Goal: Task Accomplishment & Management: Use online tool/utility

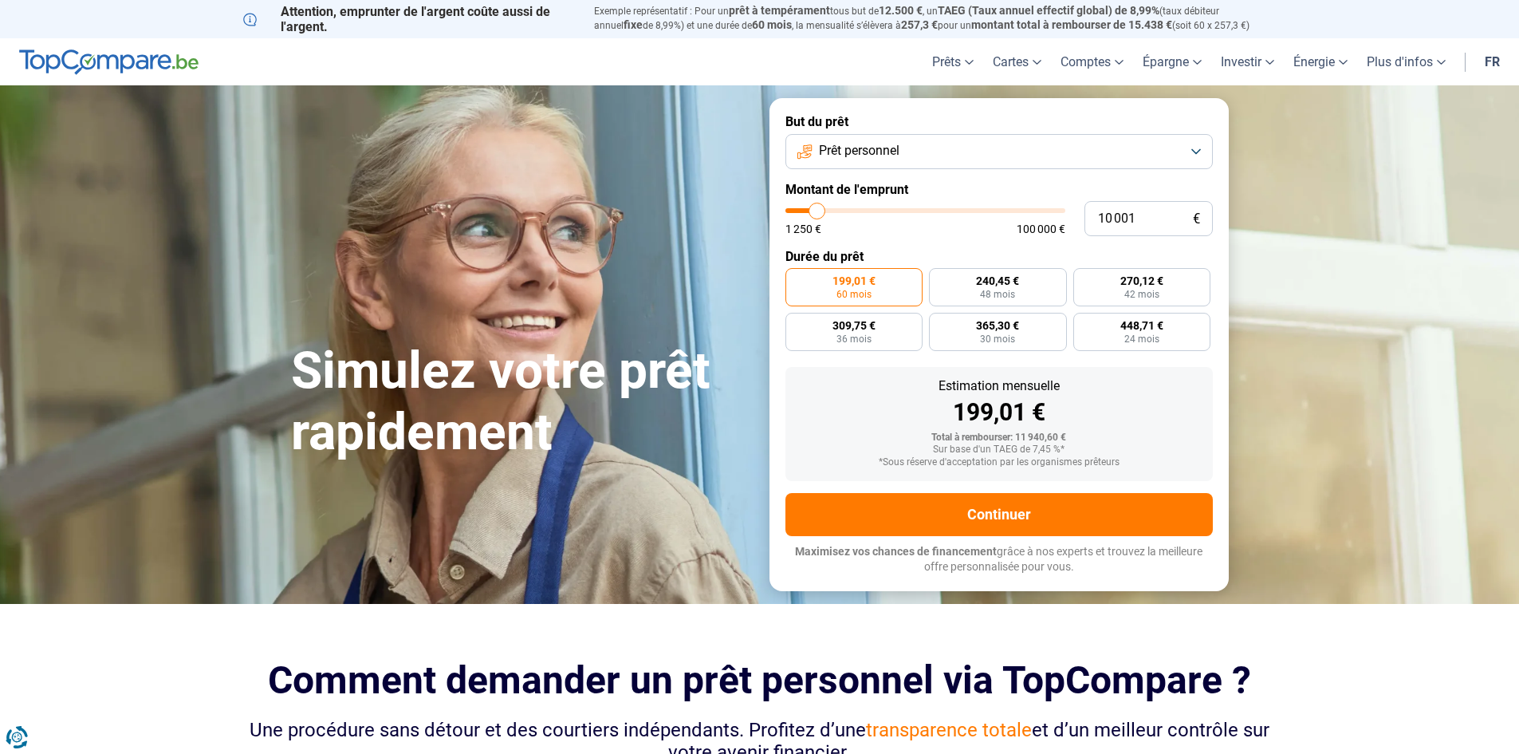
type input "18 000"
type input "18000"
type input "19 000"
type input "19000"
type input "20 000"
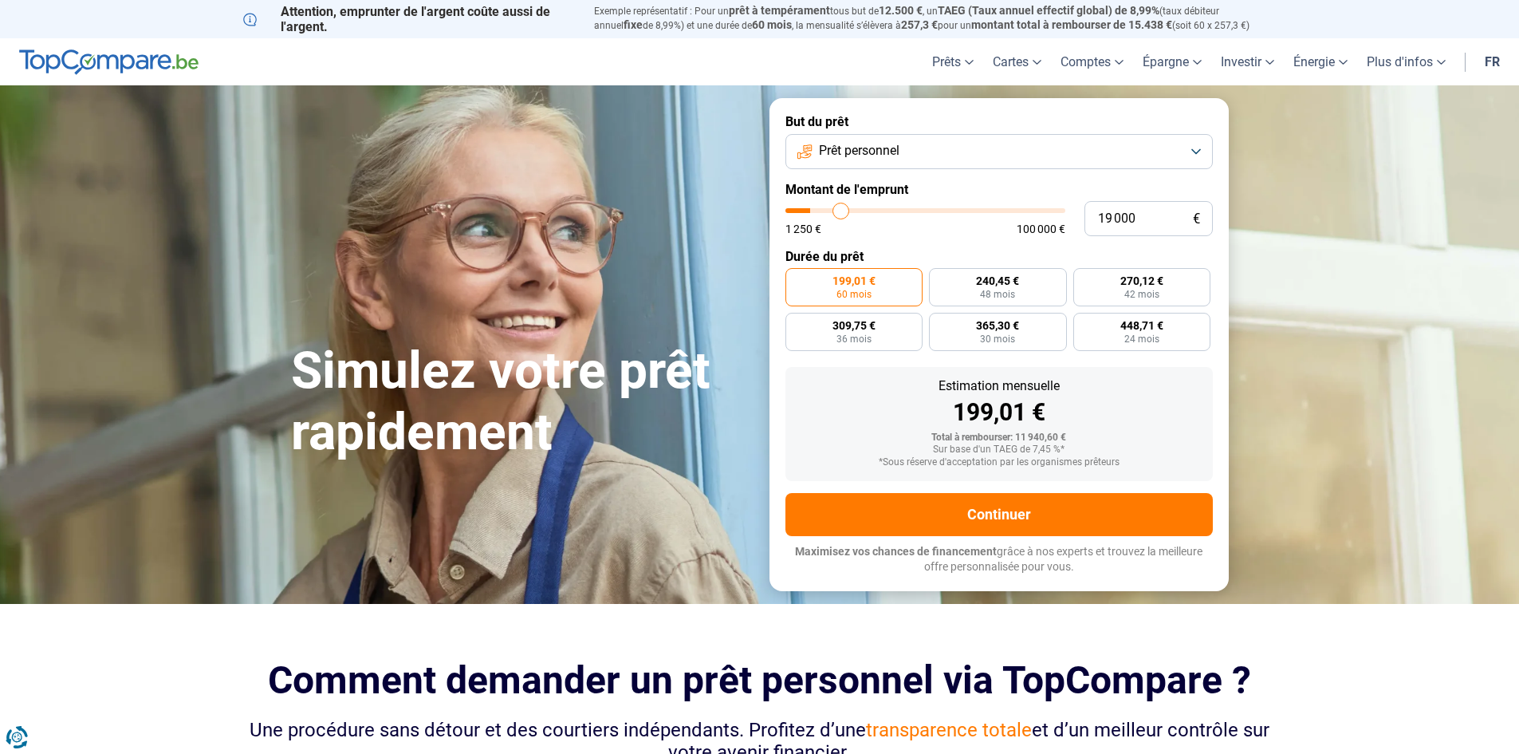
type input "20000"
type input "20 750"
type input "20750"
type input "21 250"
type input "21250"
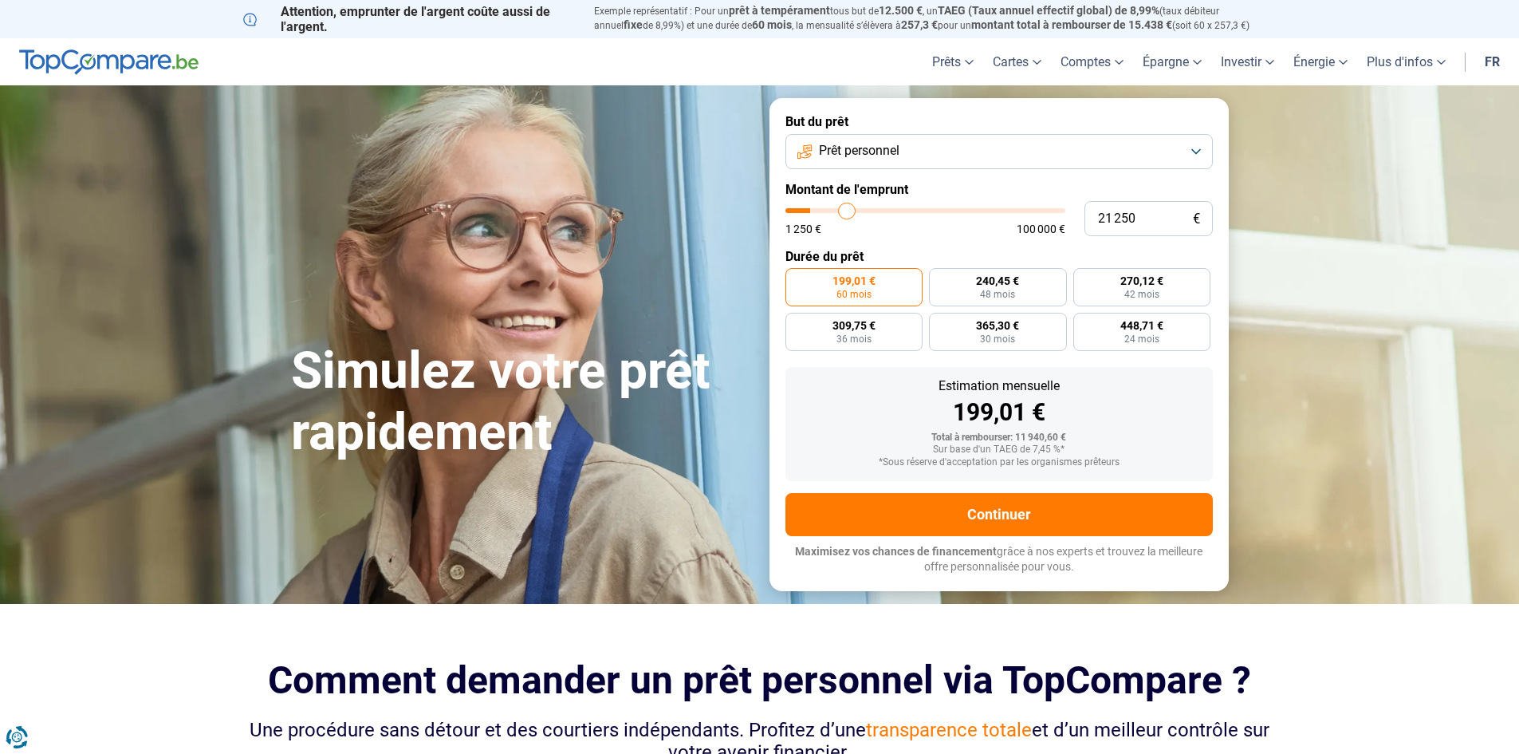
type input "22 000"
type input "22000"
type input "22 250"
type input "22250"
type input "23 000"
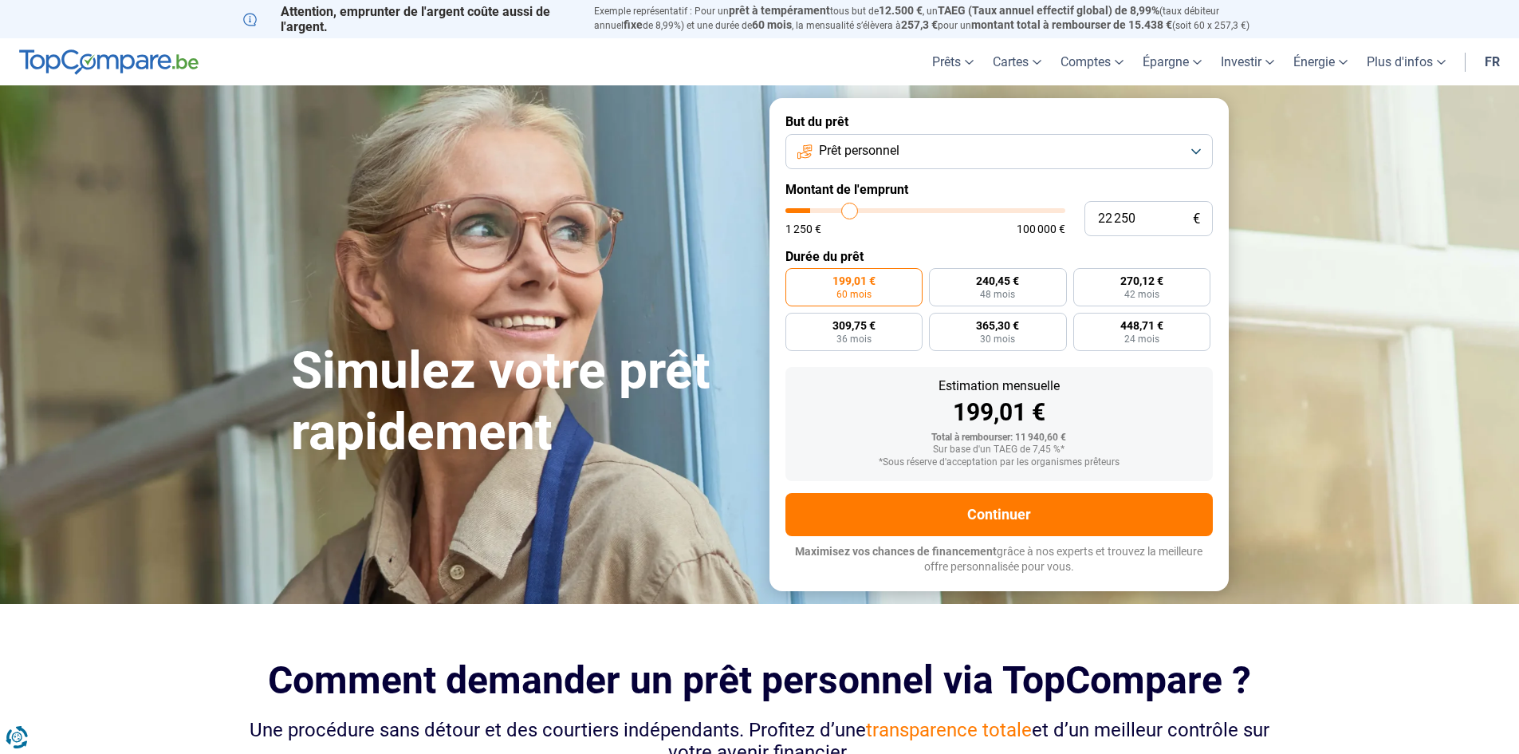
type input "23000"
type input "23 500"
type input "23500"
type input "23 750"
type input "23750"
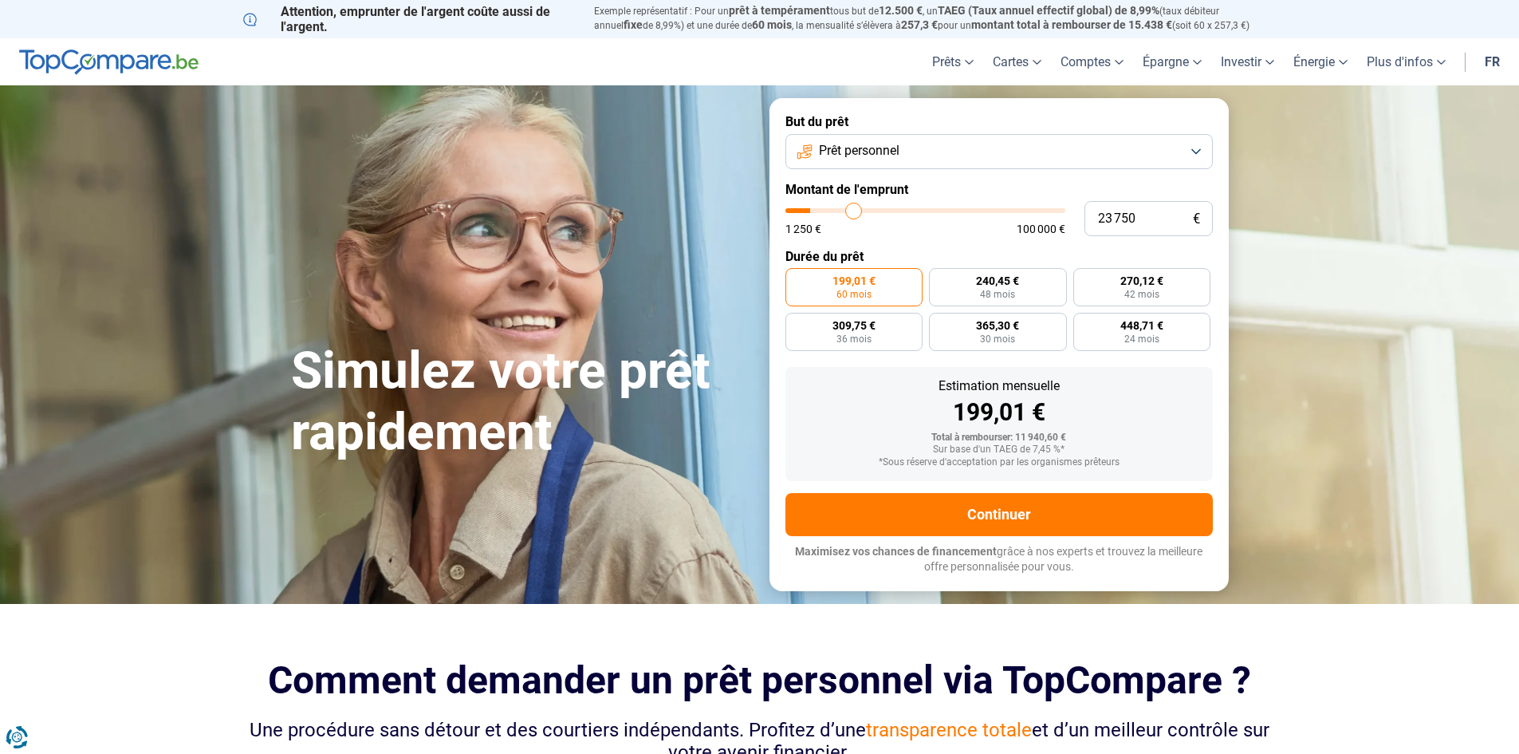
type input "24 500"
type input "24500"
type input "24 750"
type input "24750"
type input "25 000"
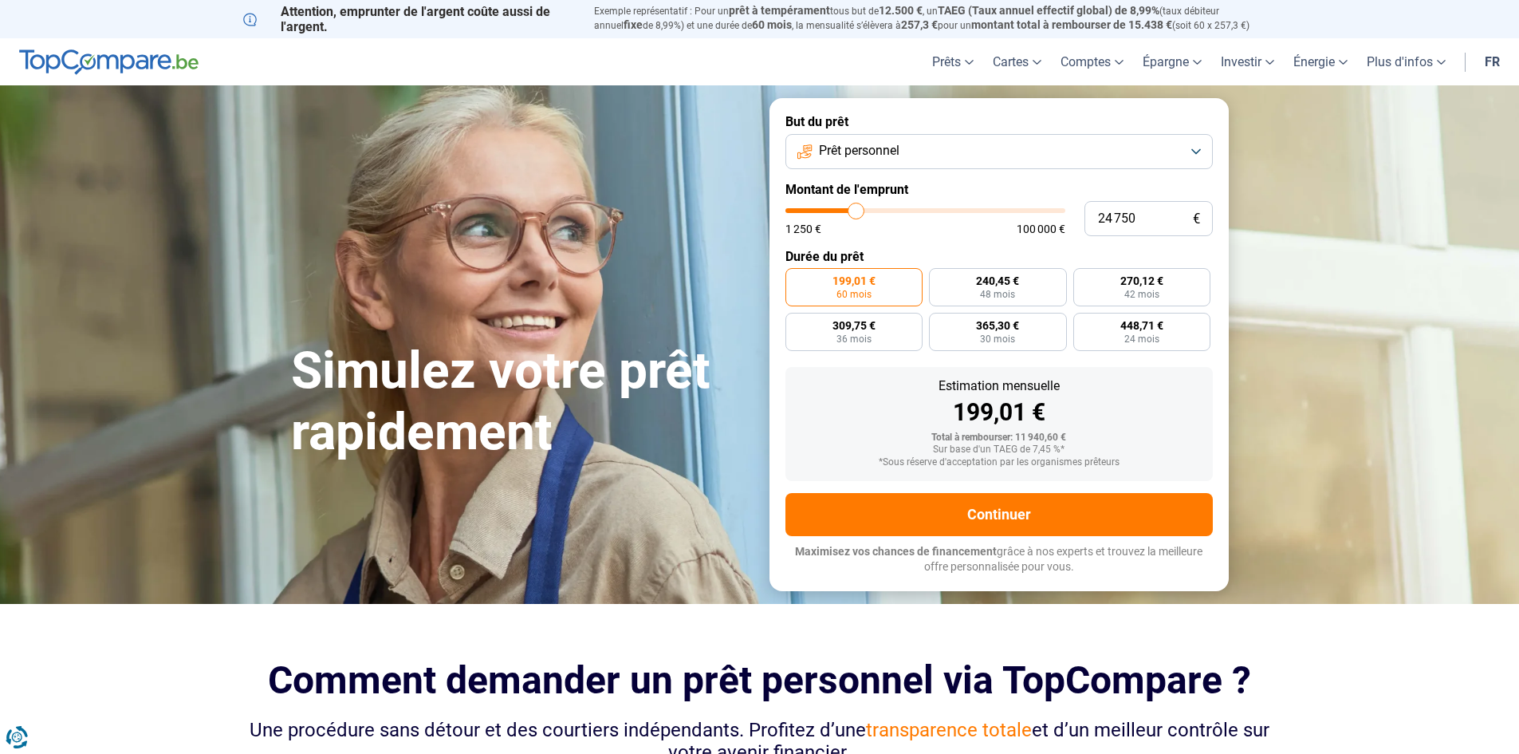
type input "25000"
type input "25 250"
type input "25250"
type input "25 750"
type input "25750"
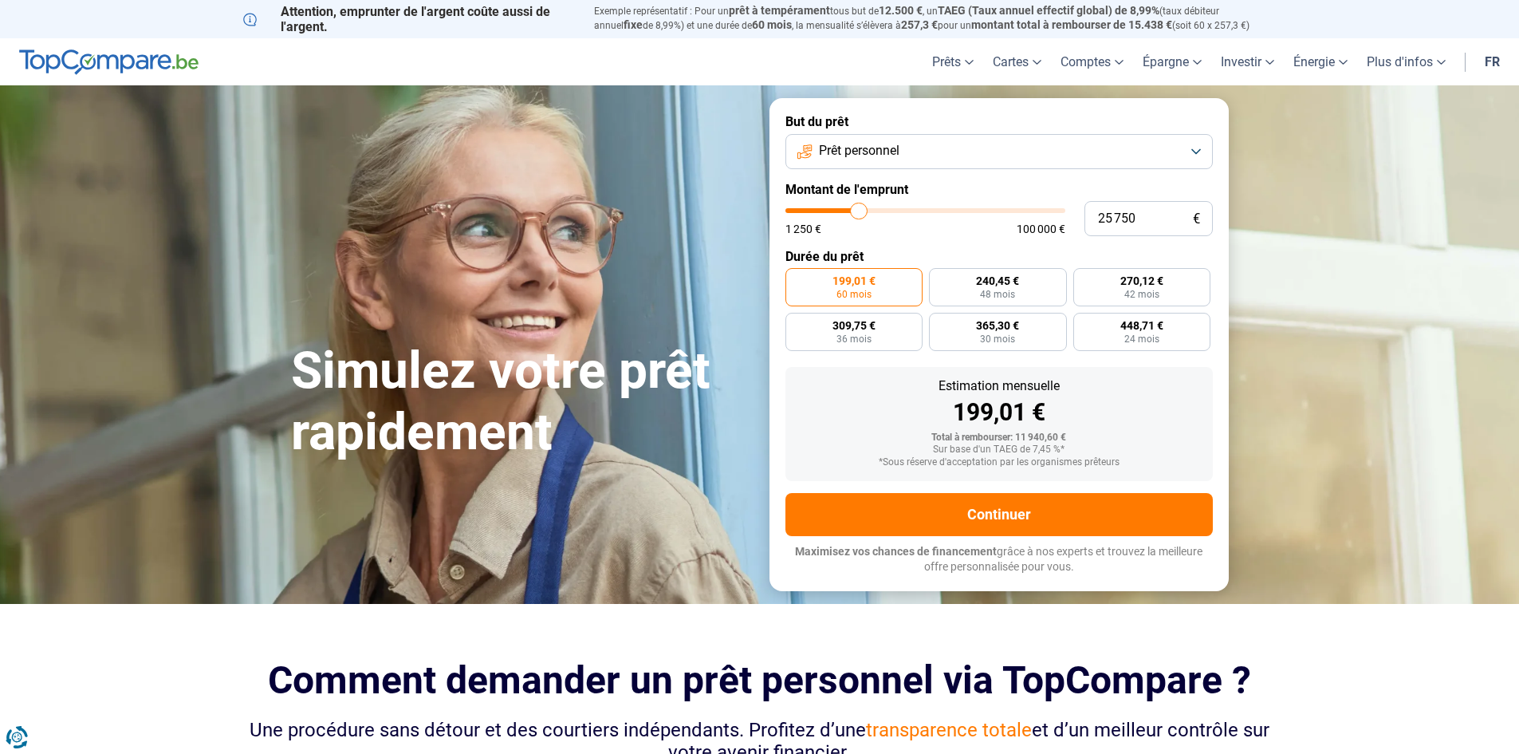
type input "26 000"
type input "26000"
type input "26 250"
type input "26250"
type input "26 500"
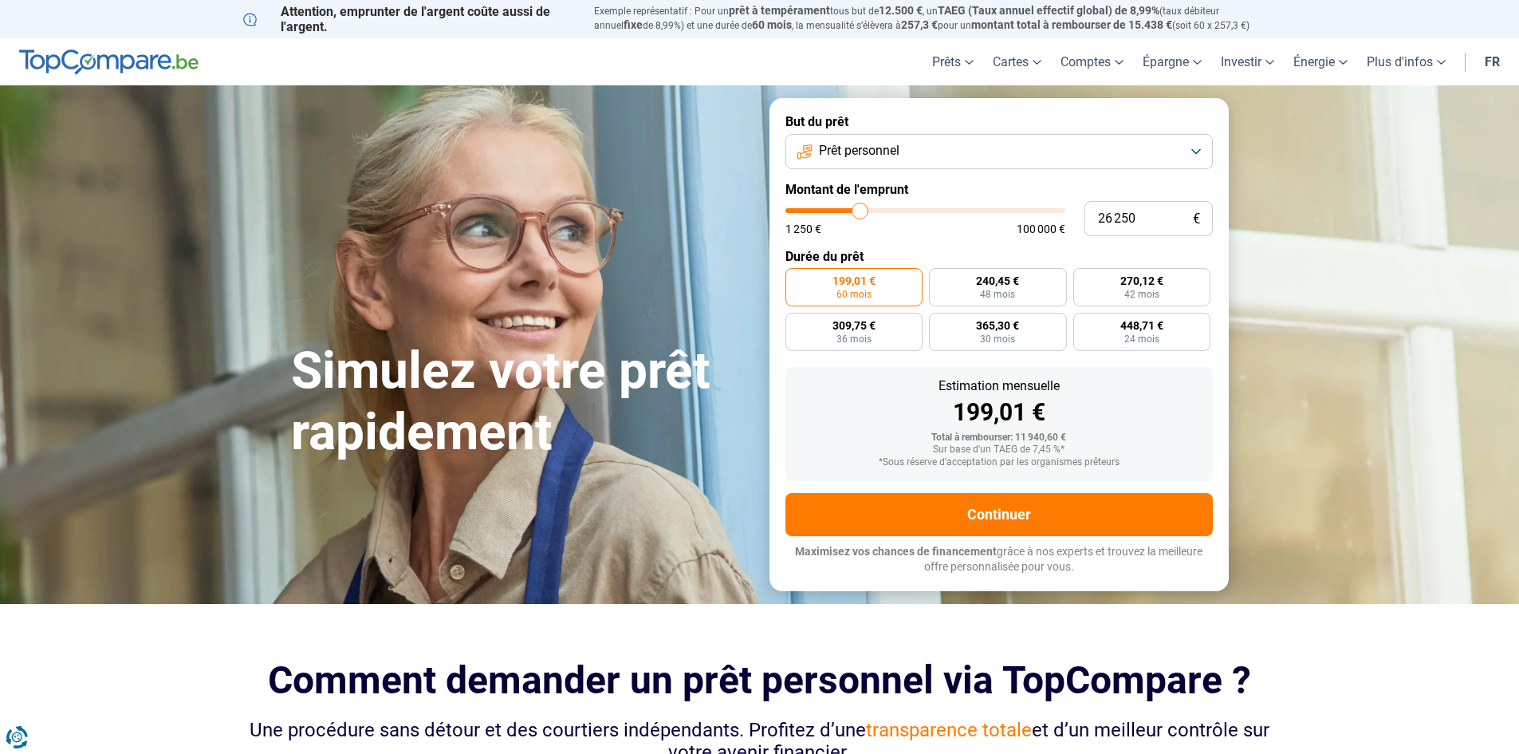
type input "26500"
type input "26 750"
type input "26750"
type input "27 250"
type input "27250"
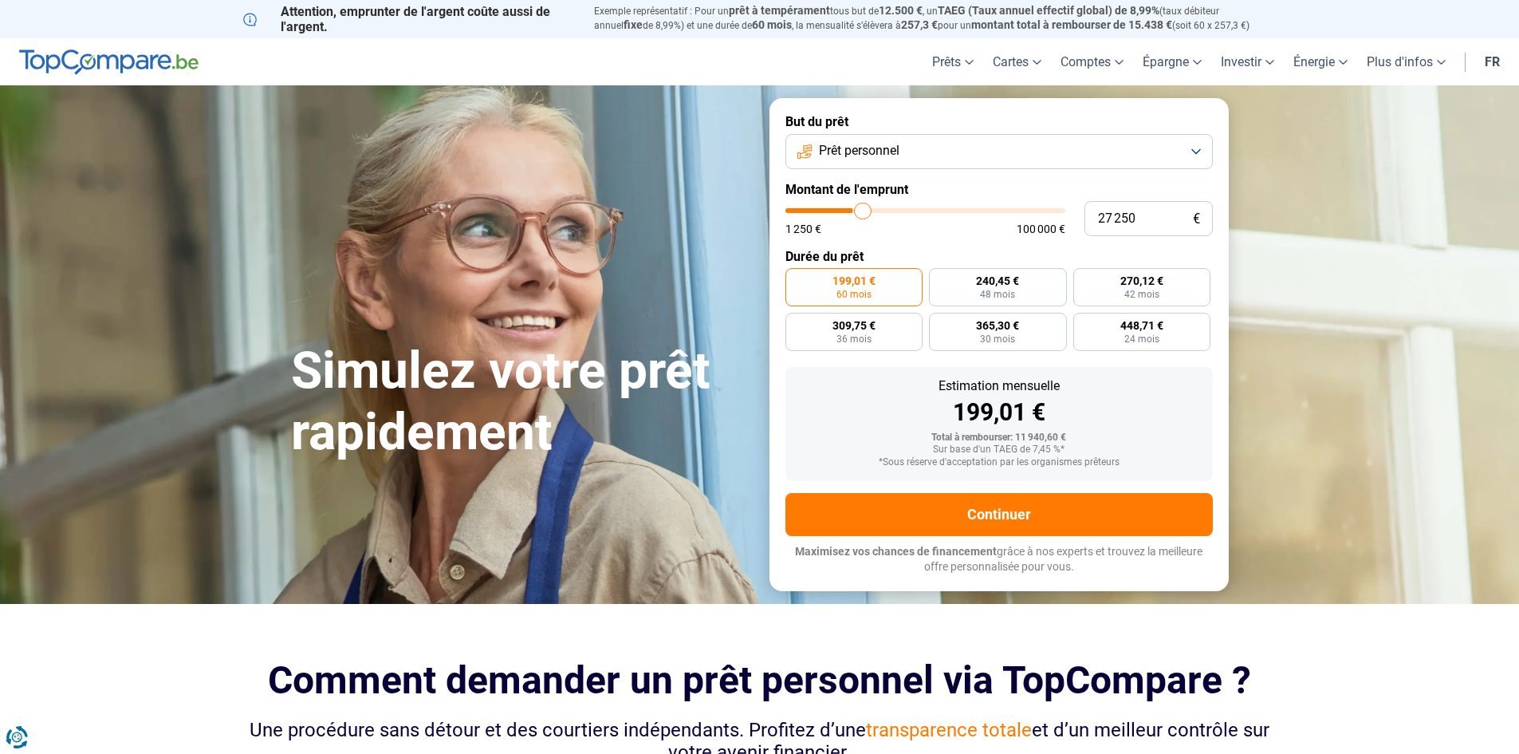
type input "27 500"
type input "27500"
type input "27 750"
type input "27750"
type input "28 250"
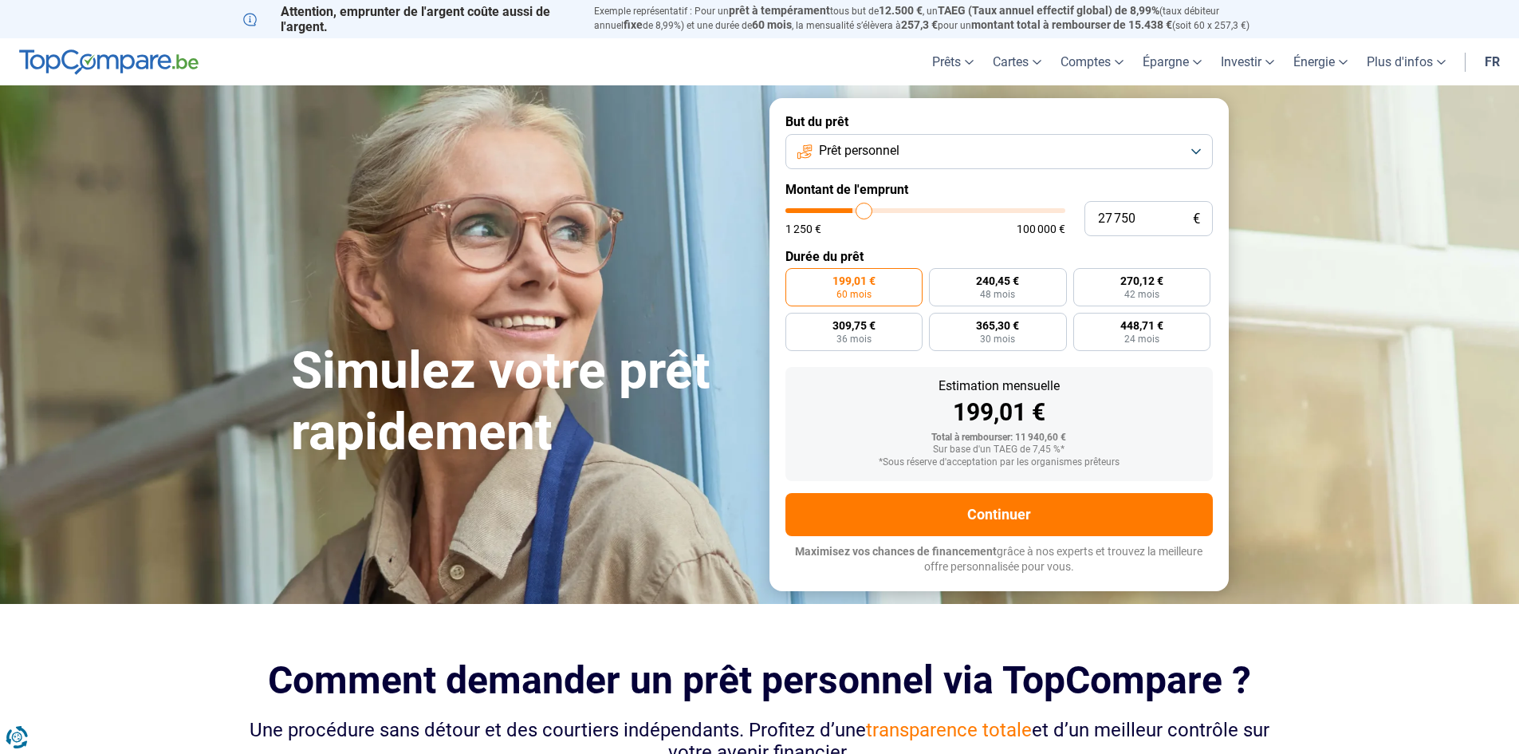
type input "28250"
type input "28 750"
type input "28750"
type input "29 000"
type input "29000"
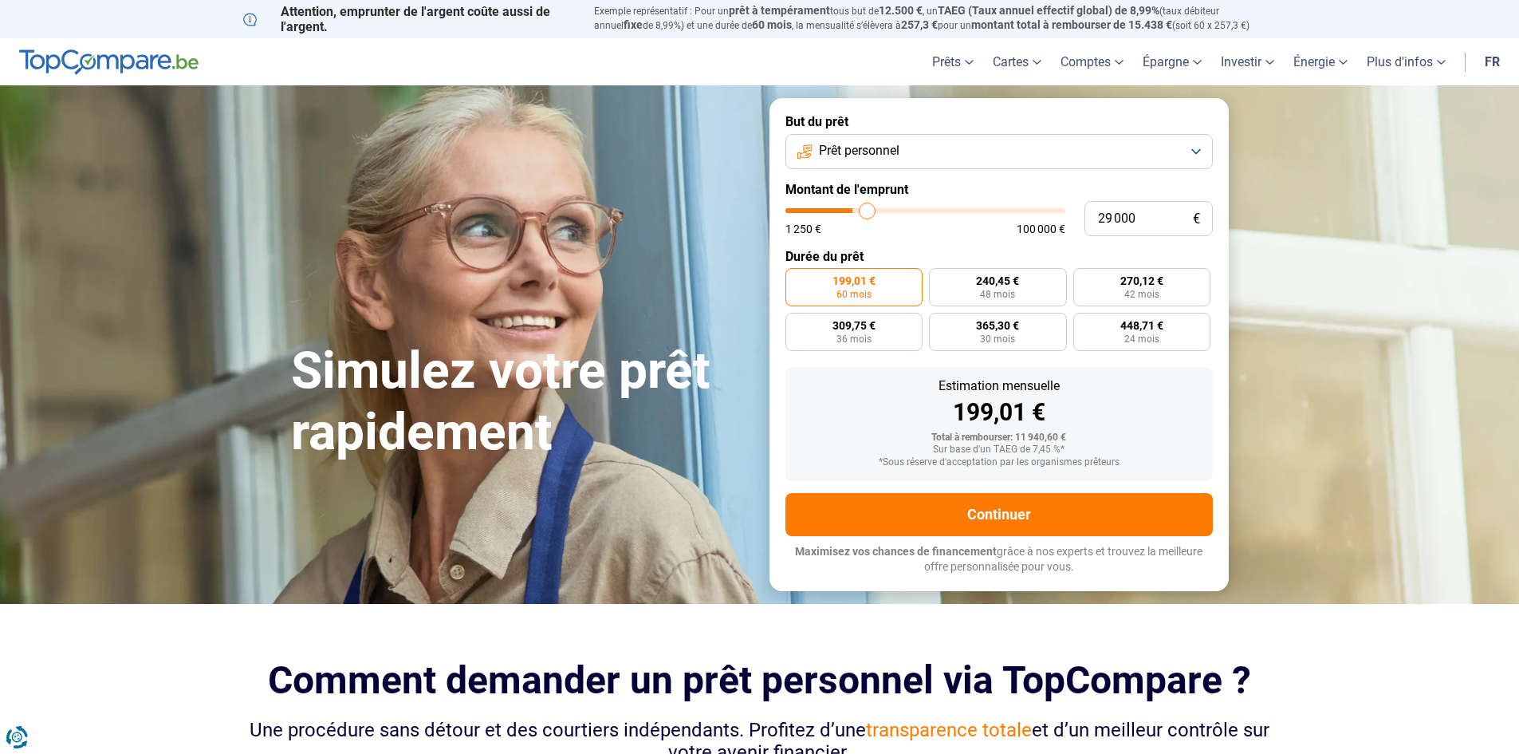
type input "29 250"
type input "29250"
type input "29 500"
type input "29500"
type input "29 750"
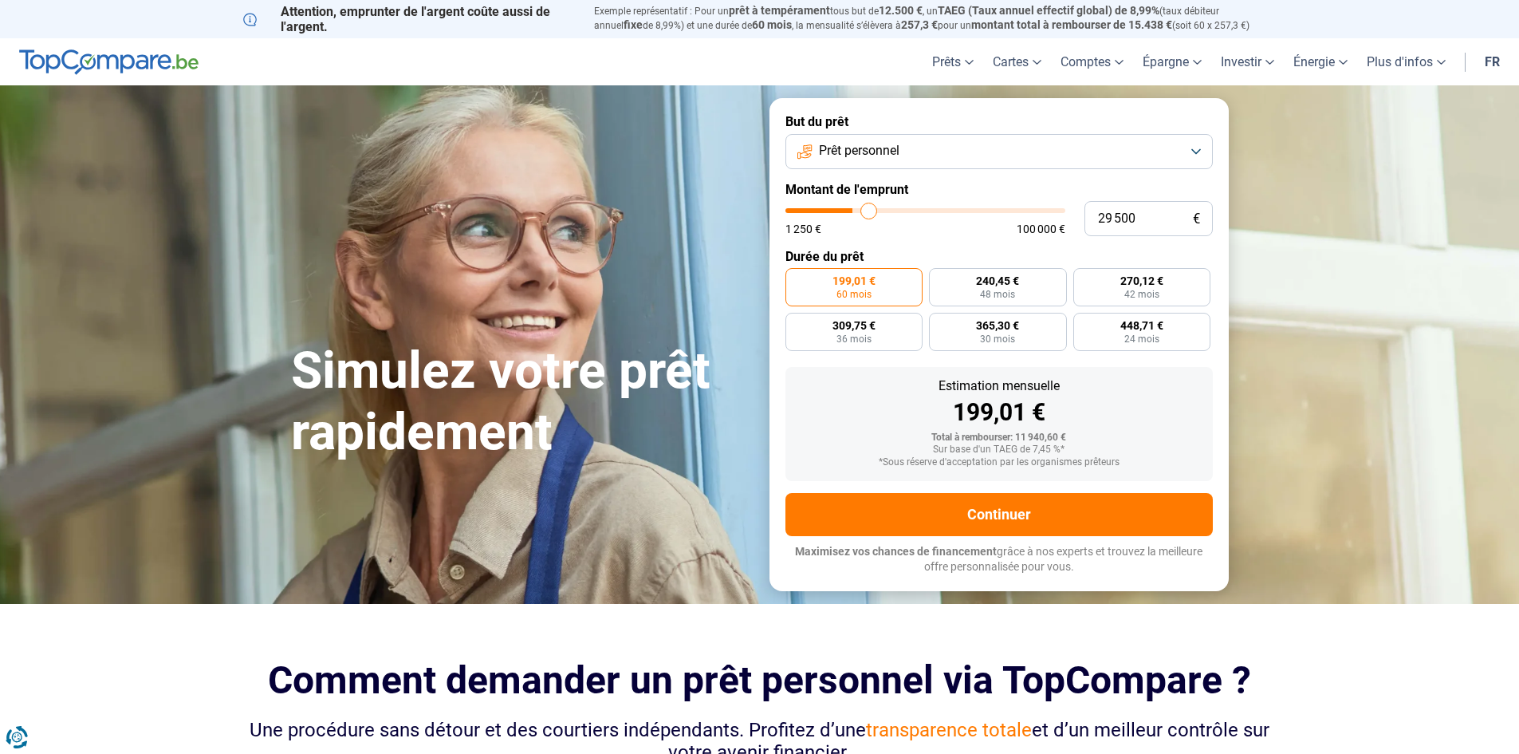
type input "29750"
type input "30 250"
type input "30250"
type input "30 500"
type input "30500"
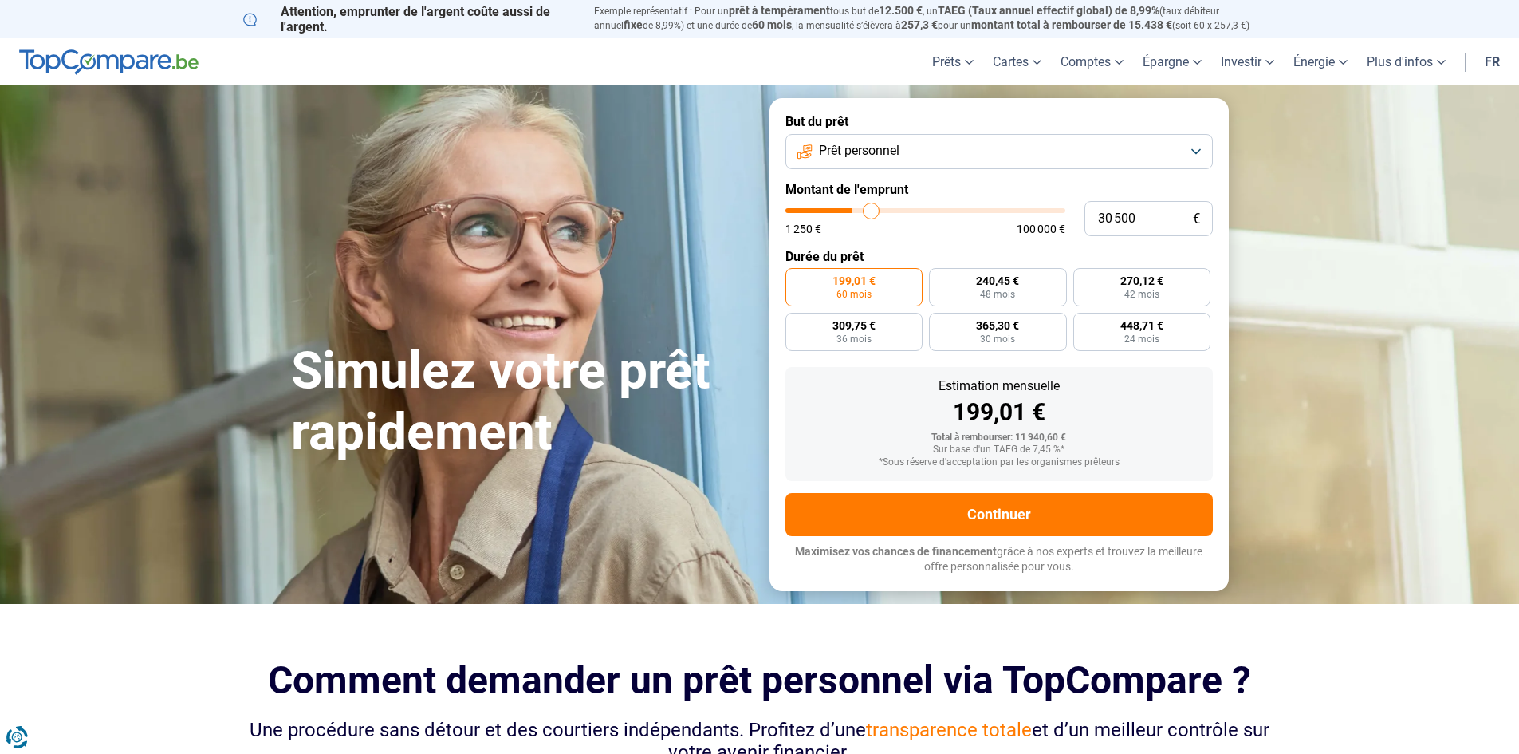
type input "30 750"
type input "30750"
type input "31 000"
type input "31000"
type input "31 250"
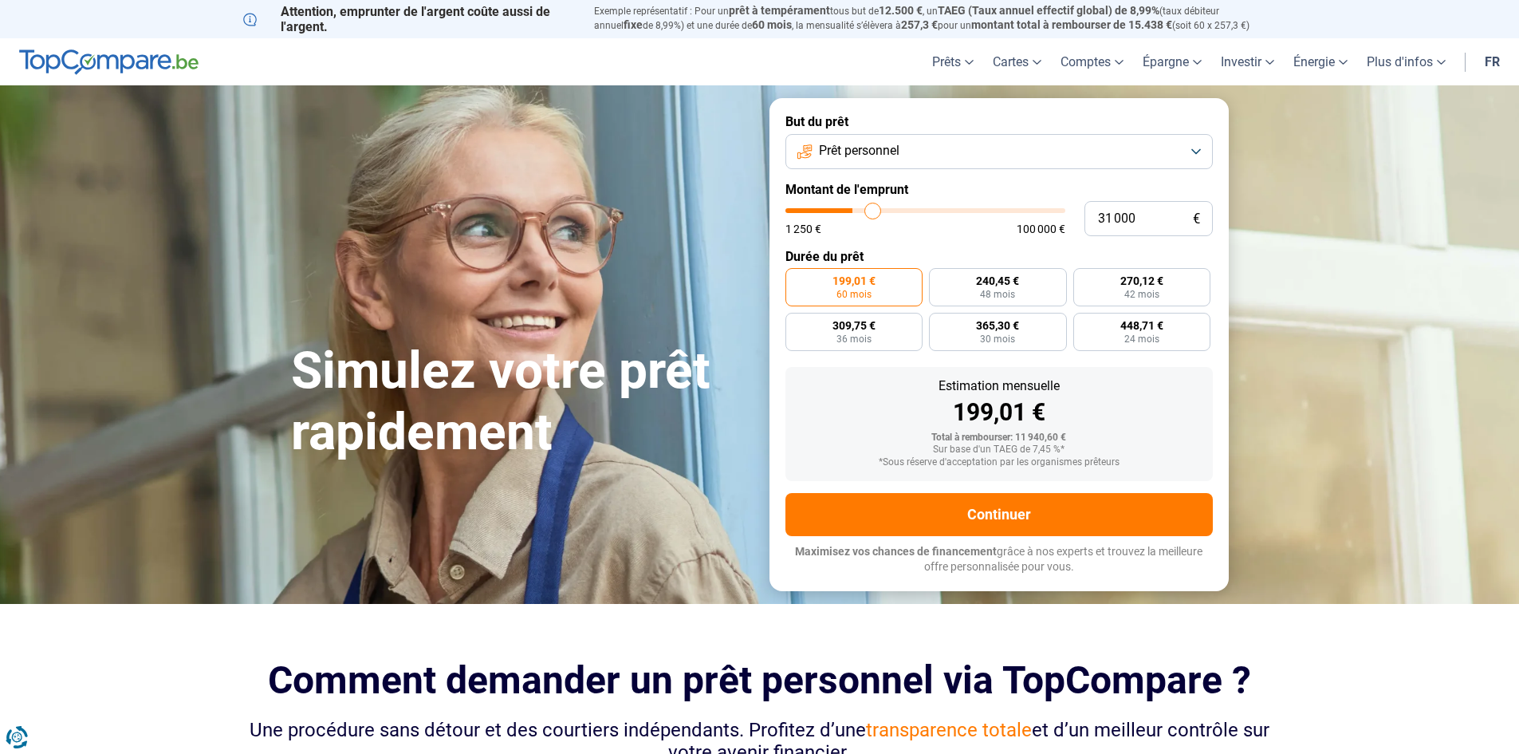
type input "31250"
type input "31 750"
type input "31750"
type input "32 000"
type input "32000"
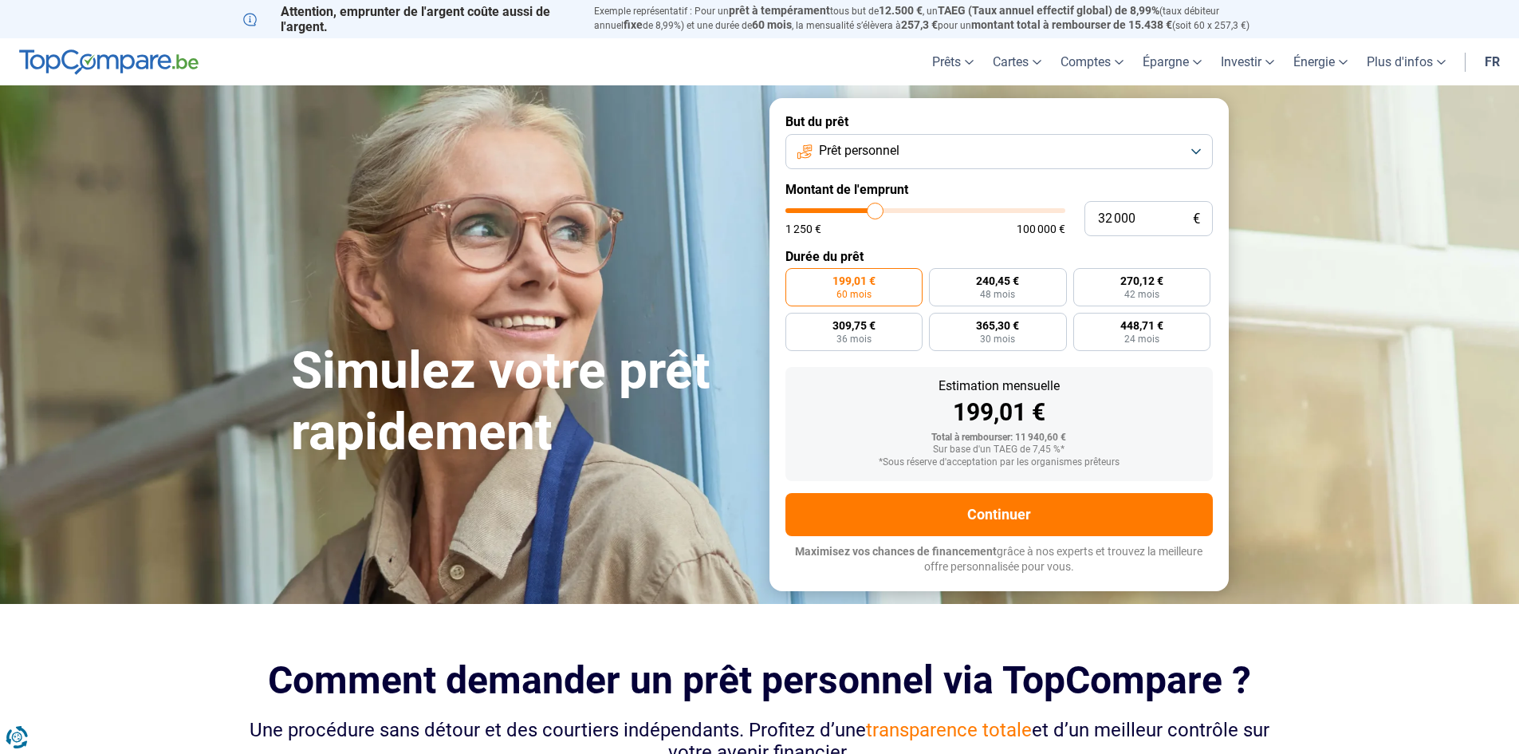
type input "32 250"
type input "32250"
type input "32 500"
type input "32500"
type input "32 750"
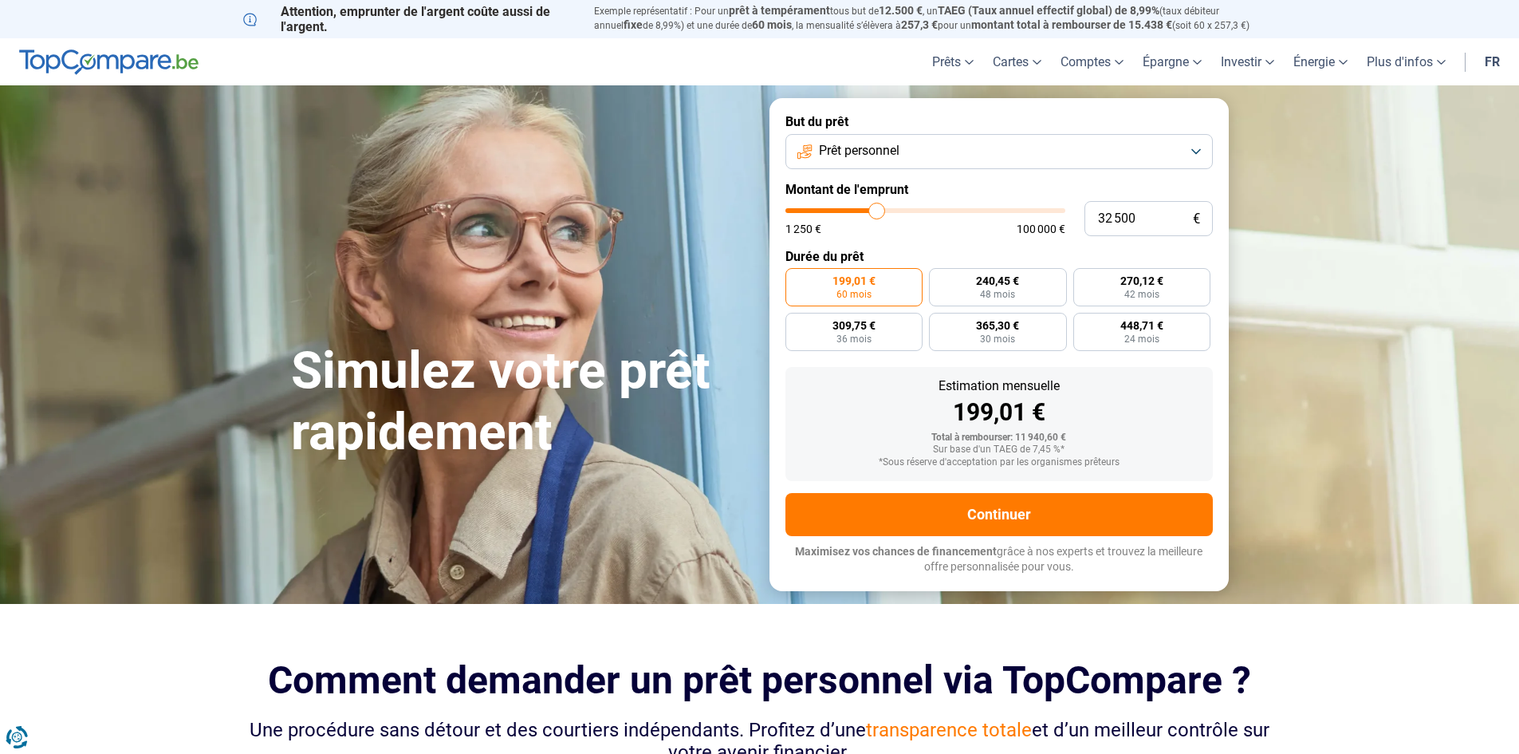
type input "32750"
type input "33 250"
type input "33250"
type input "33 500"
type input "33500"
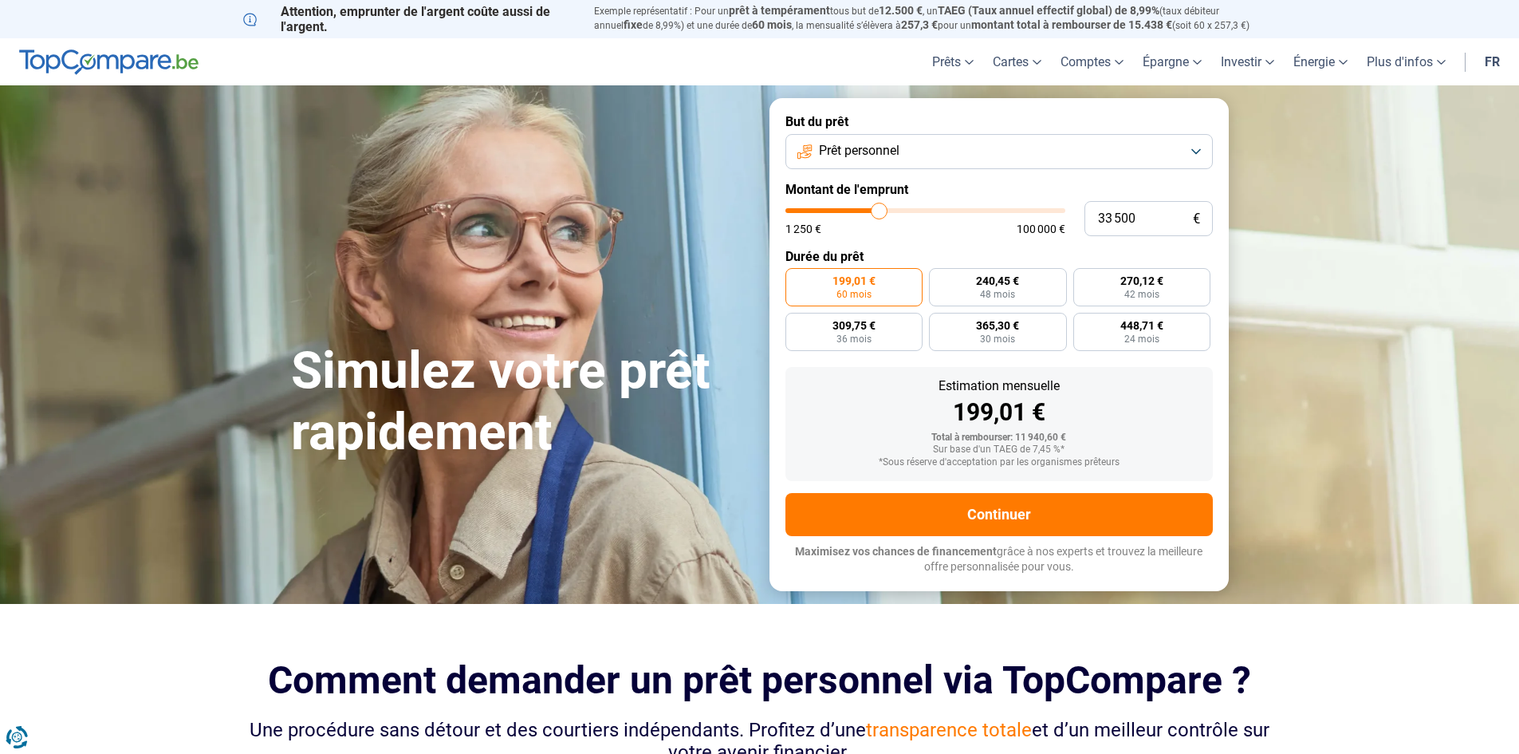
type input "33 750"
type input "33750"
type input "34 000"
type input "34000"
type input "34 250"
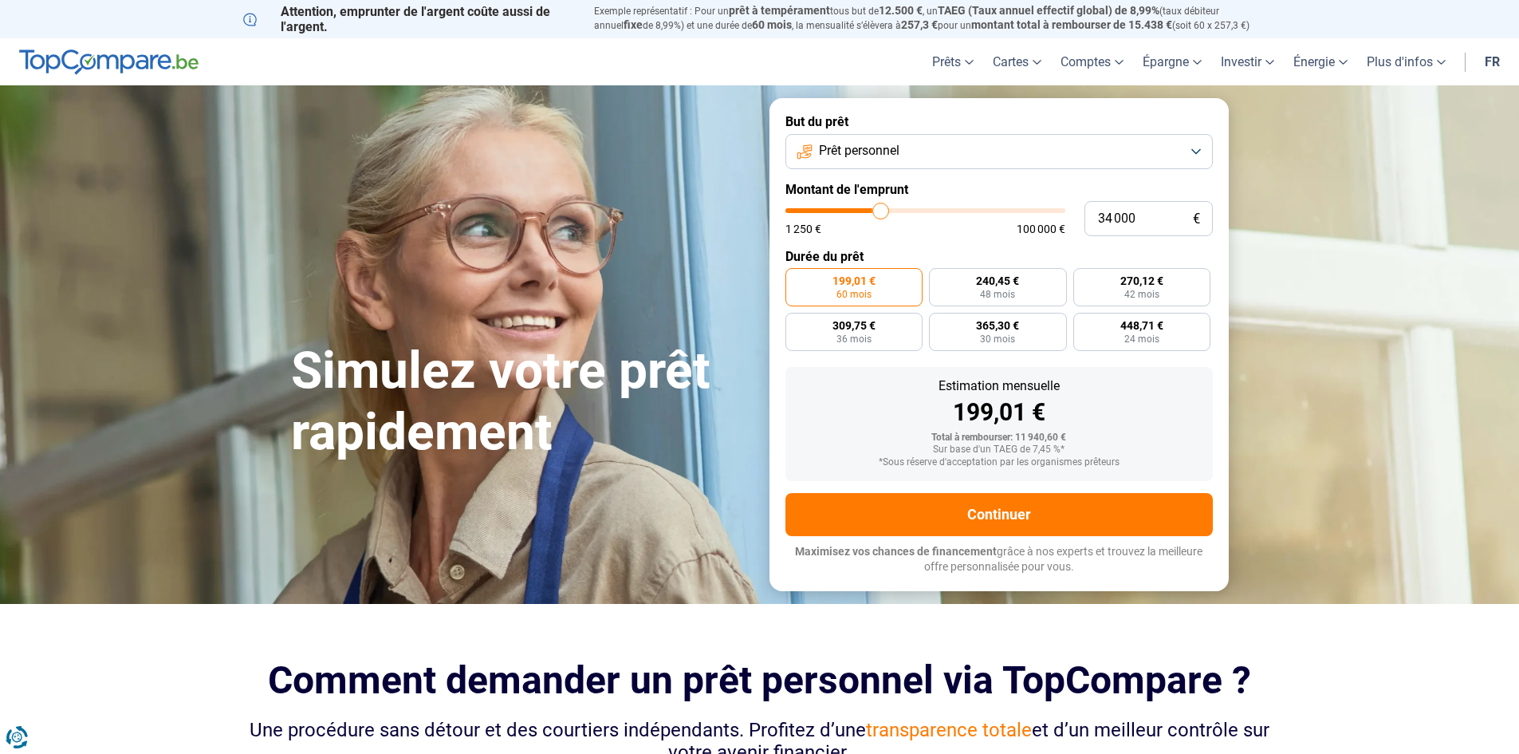
type input "34250"
type input "34 750"
type input "34750"
type input "35 000"
type input "35000"
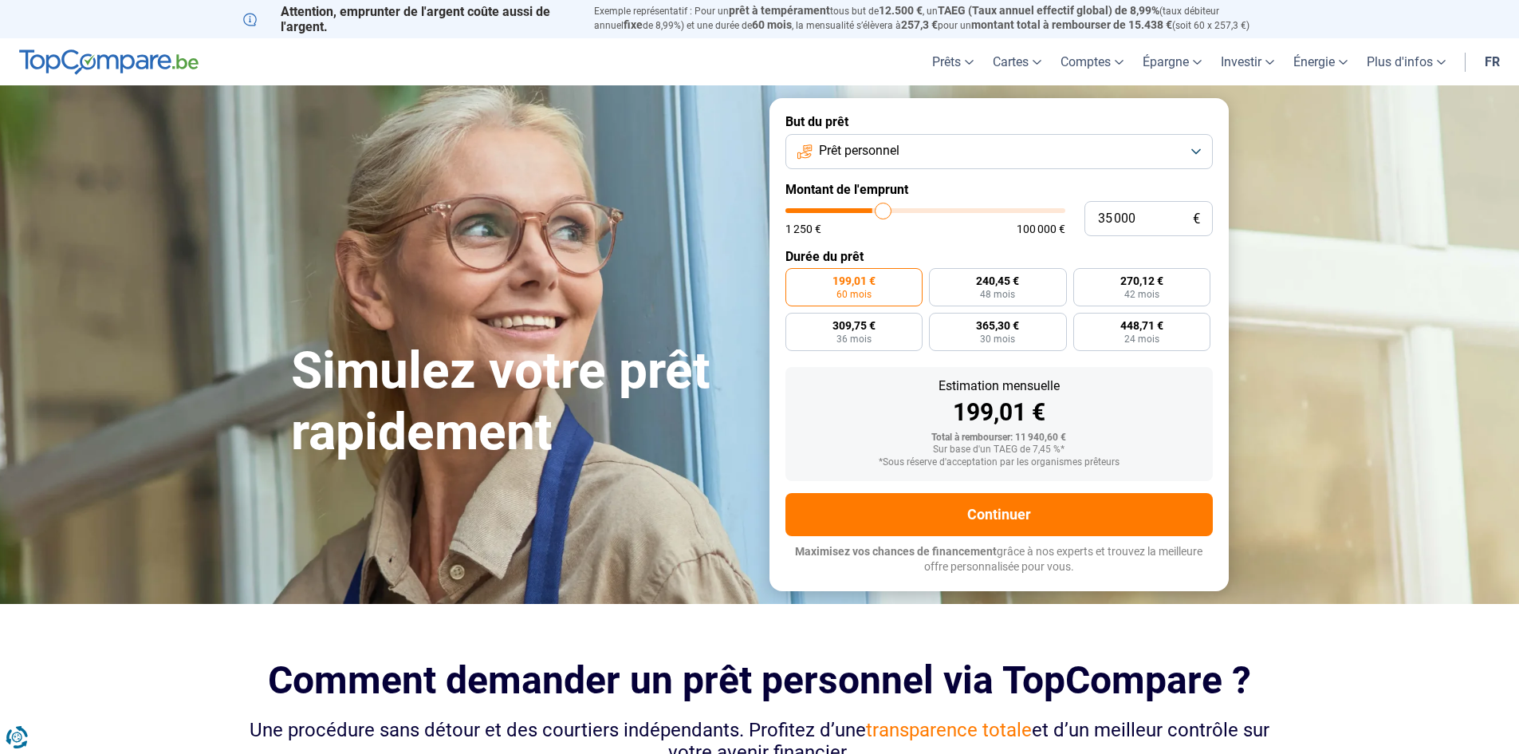
type input "35 250"
type input "35250"
type input "35 500"
type input "35500"
type input "35 750"
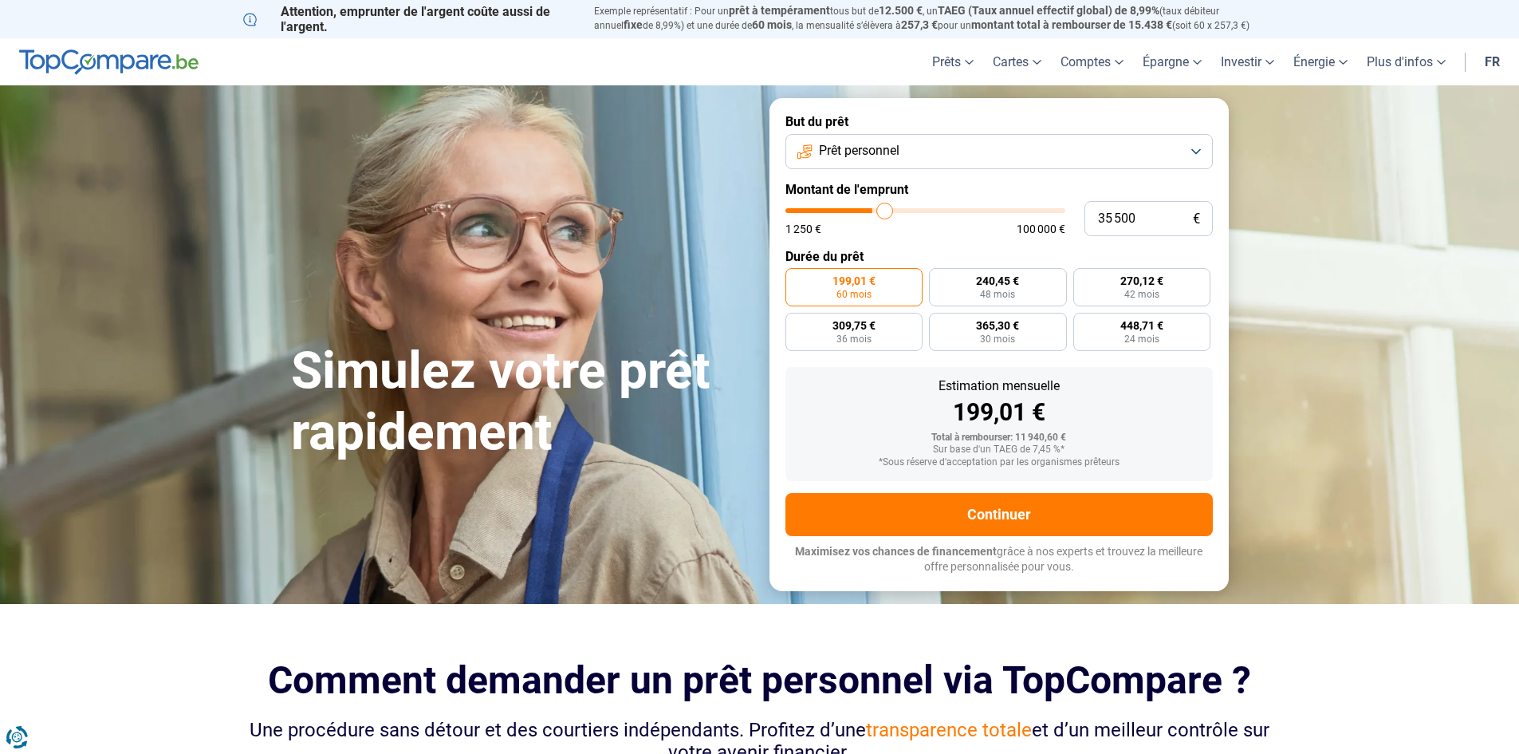
type input "35750"
type input "36 250"
type input "36250"
type input "36 500"
type input "36500"
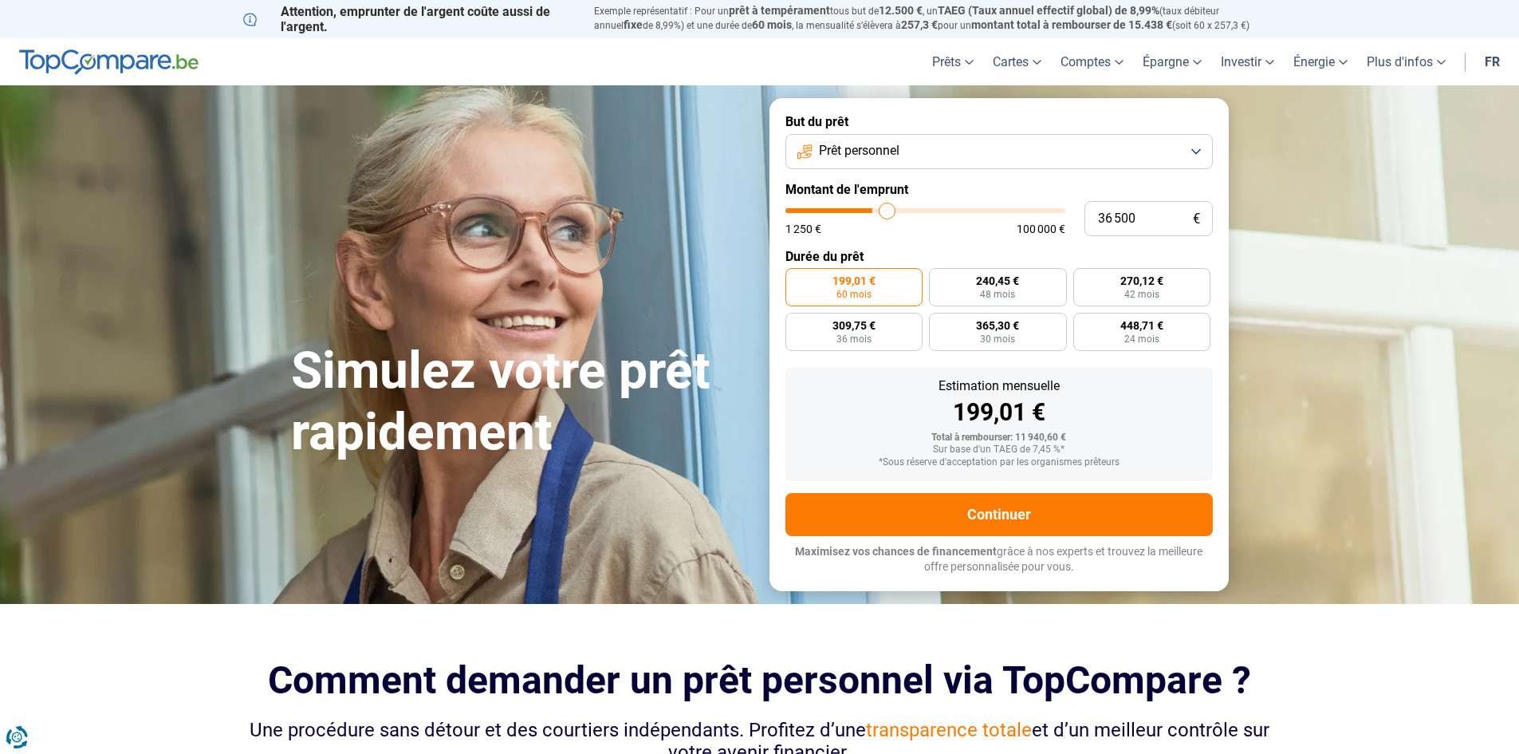
type input "37 000"
type input "37000"
type input "37 250"
type input "37250"
type input "37 750"
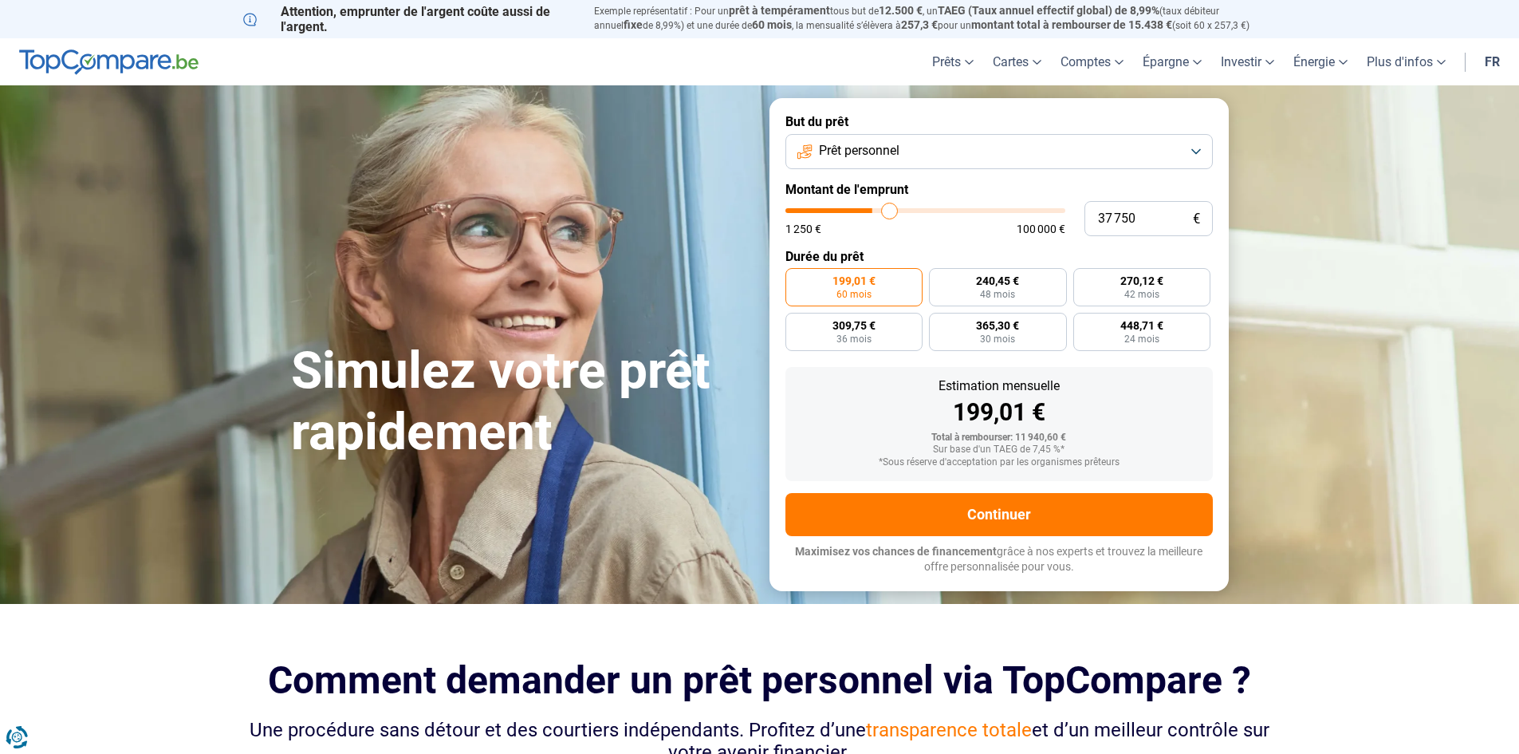
type input "37750"
type input "38 000"
type input "38000"
type input "38 250"
type input "38250"
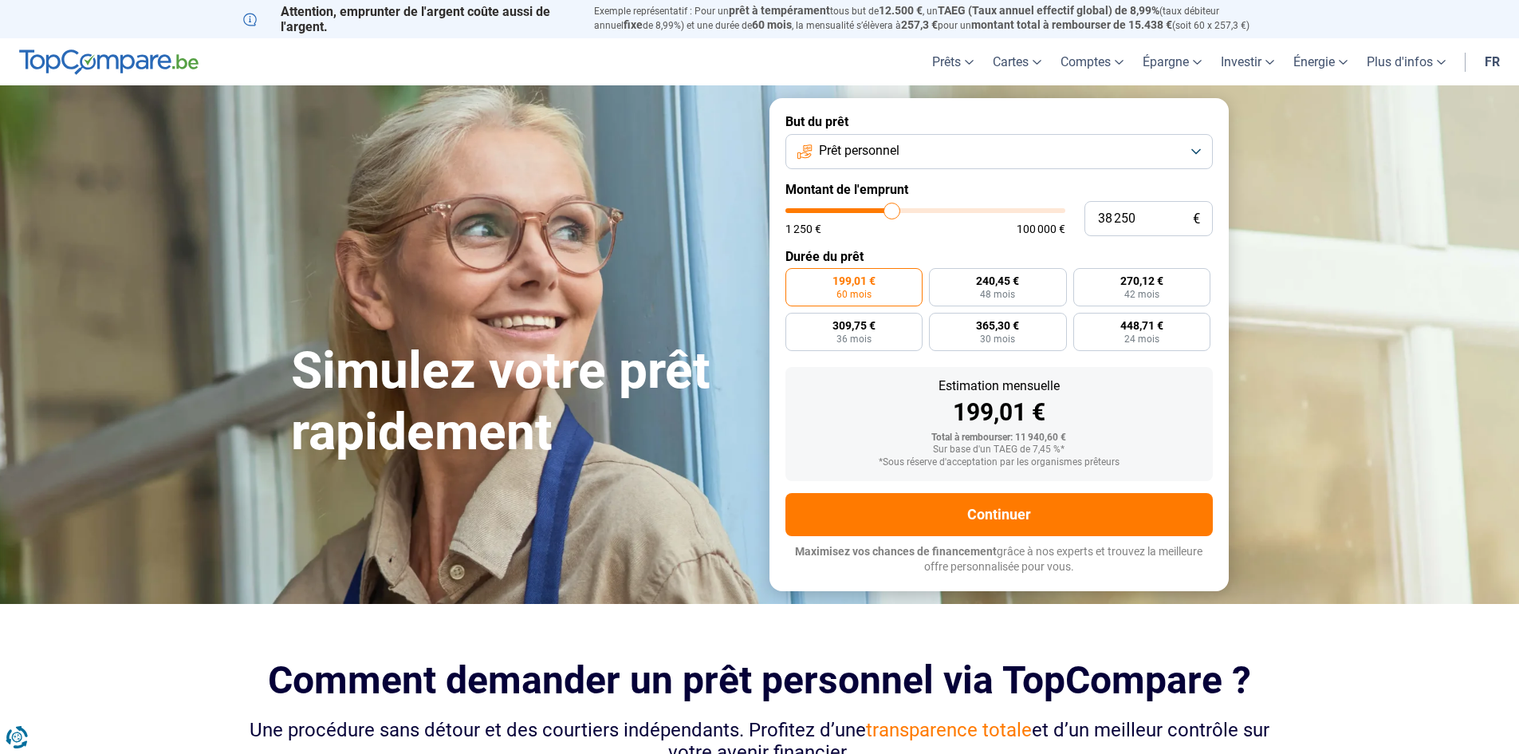
type input "38 500"
type input "38500"
type input "38 750"
type input "38750"
type input "38 250"
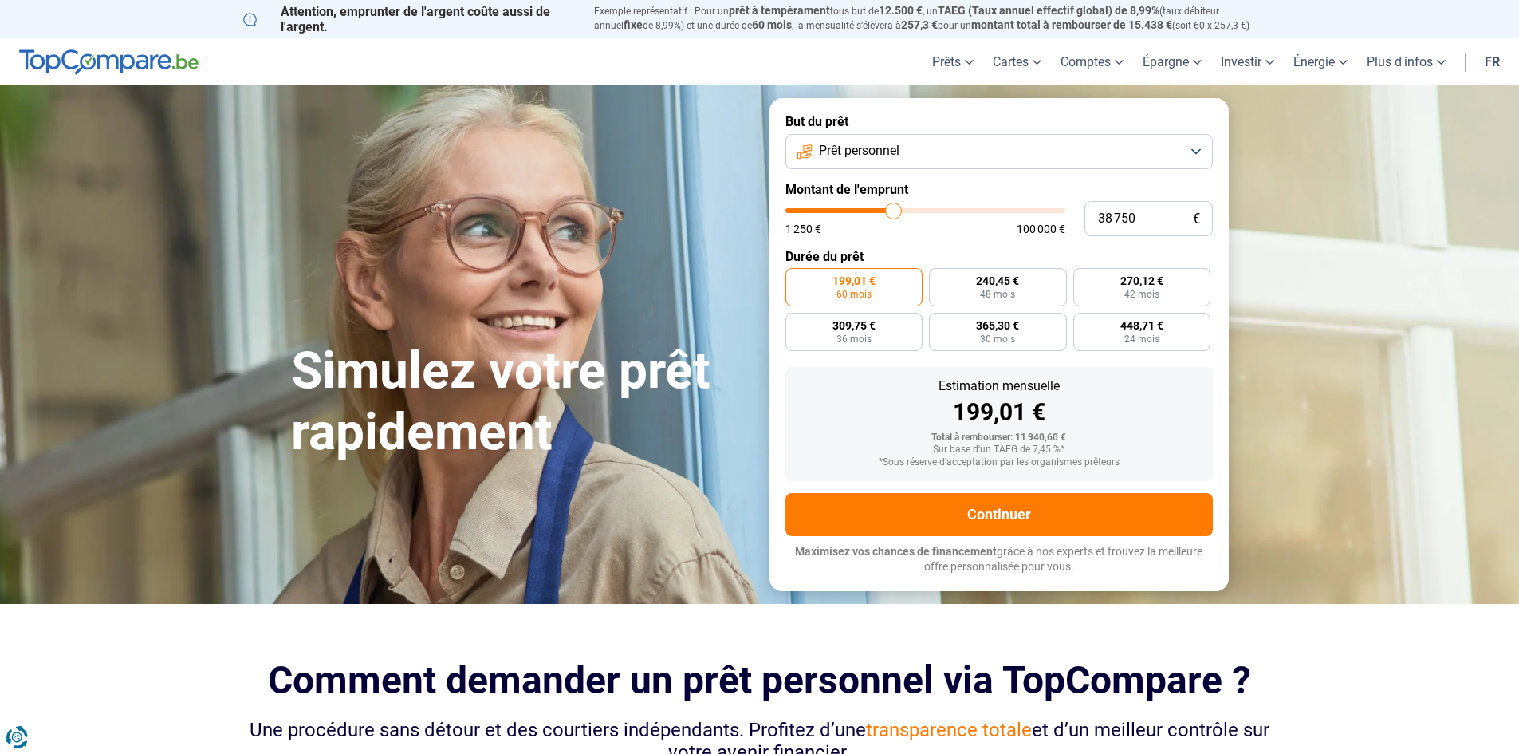
type input "38250"
type input "37 750"
type input "37750"
type input "37 000"
type input "37000"
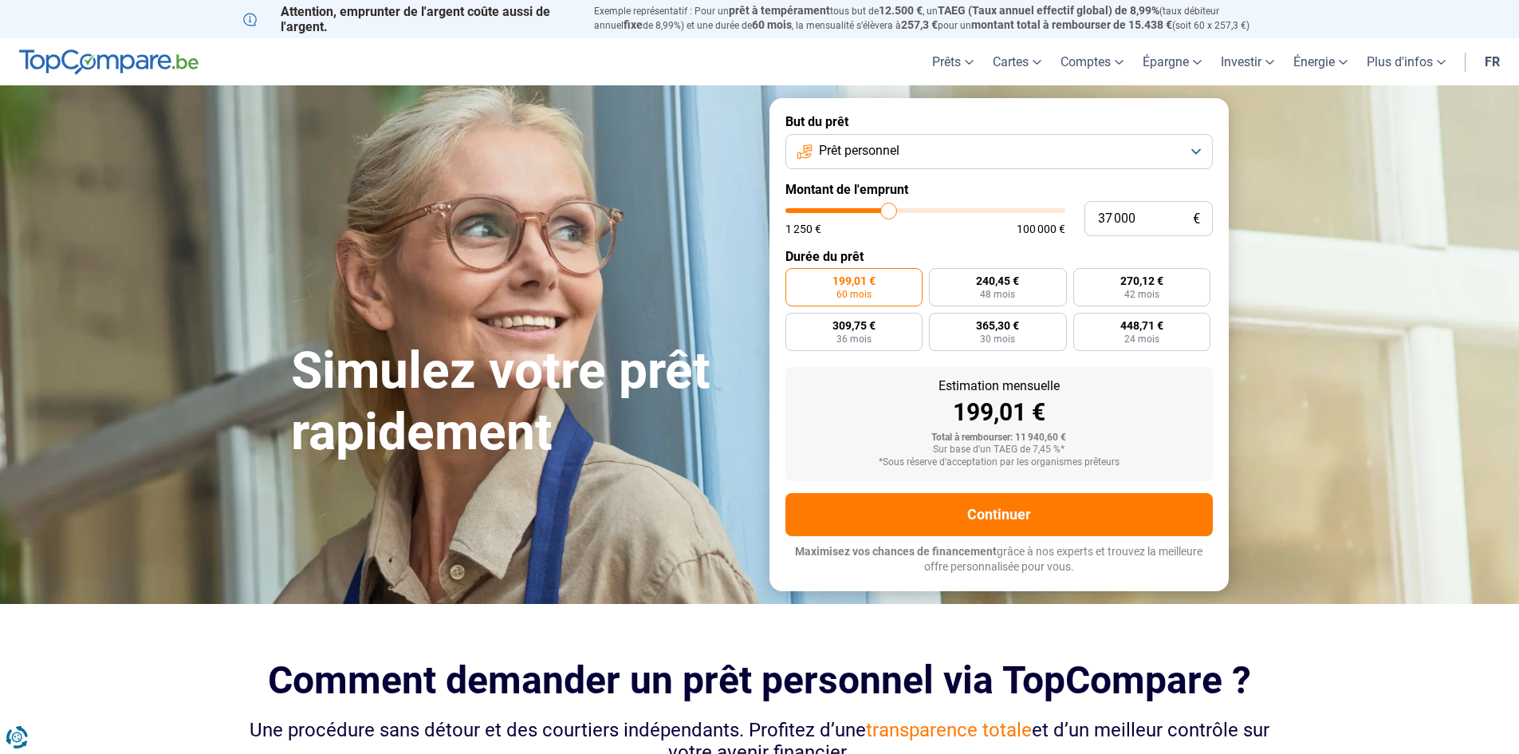
type input "36 250"
type input "36250"
type input "35 250"
type input "35250"
type input "34 250"
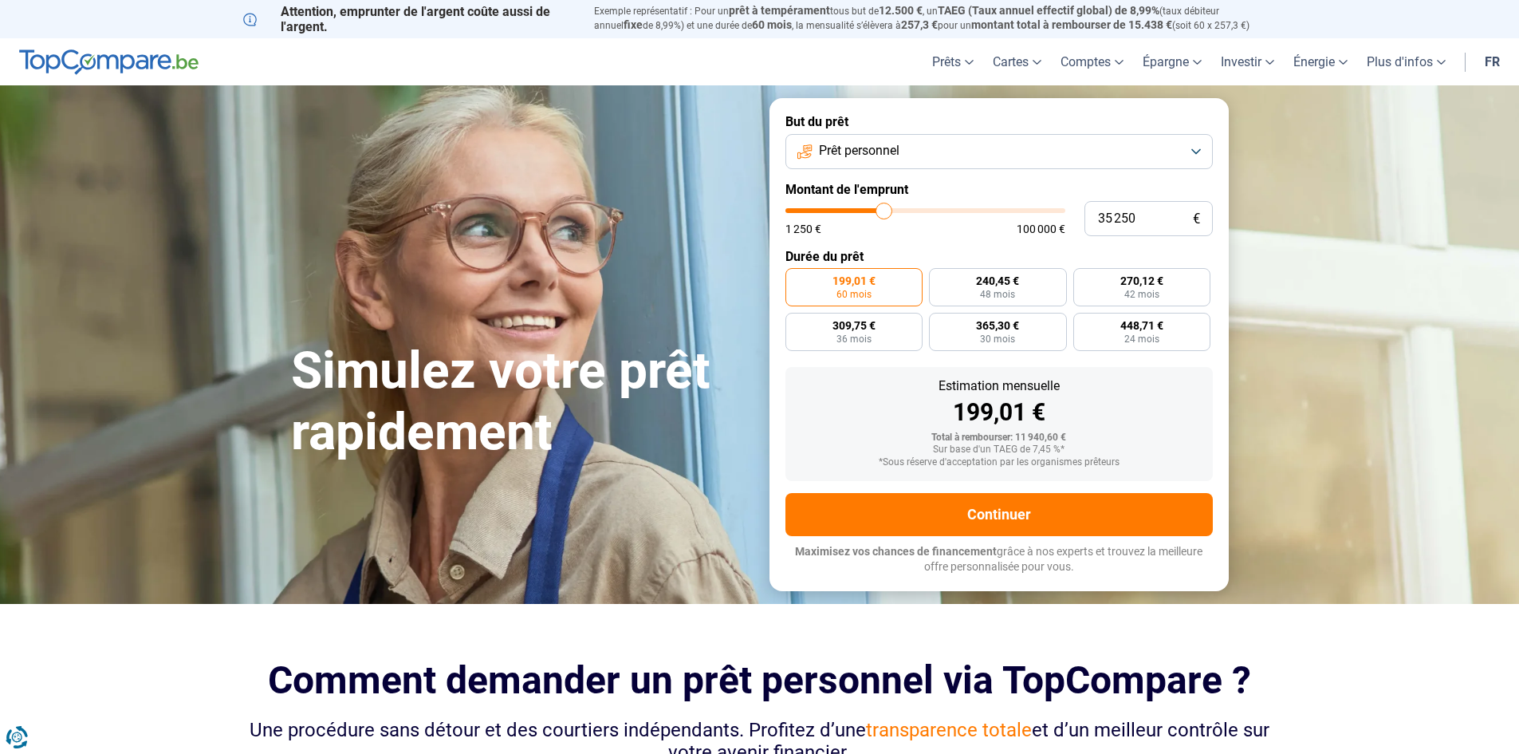
type input "34250"
type input "32 500"
type input "32500"
type input "31 000"
type input "31000"
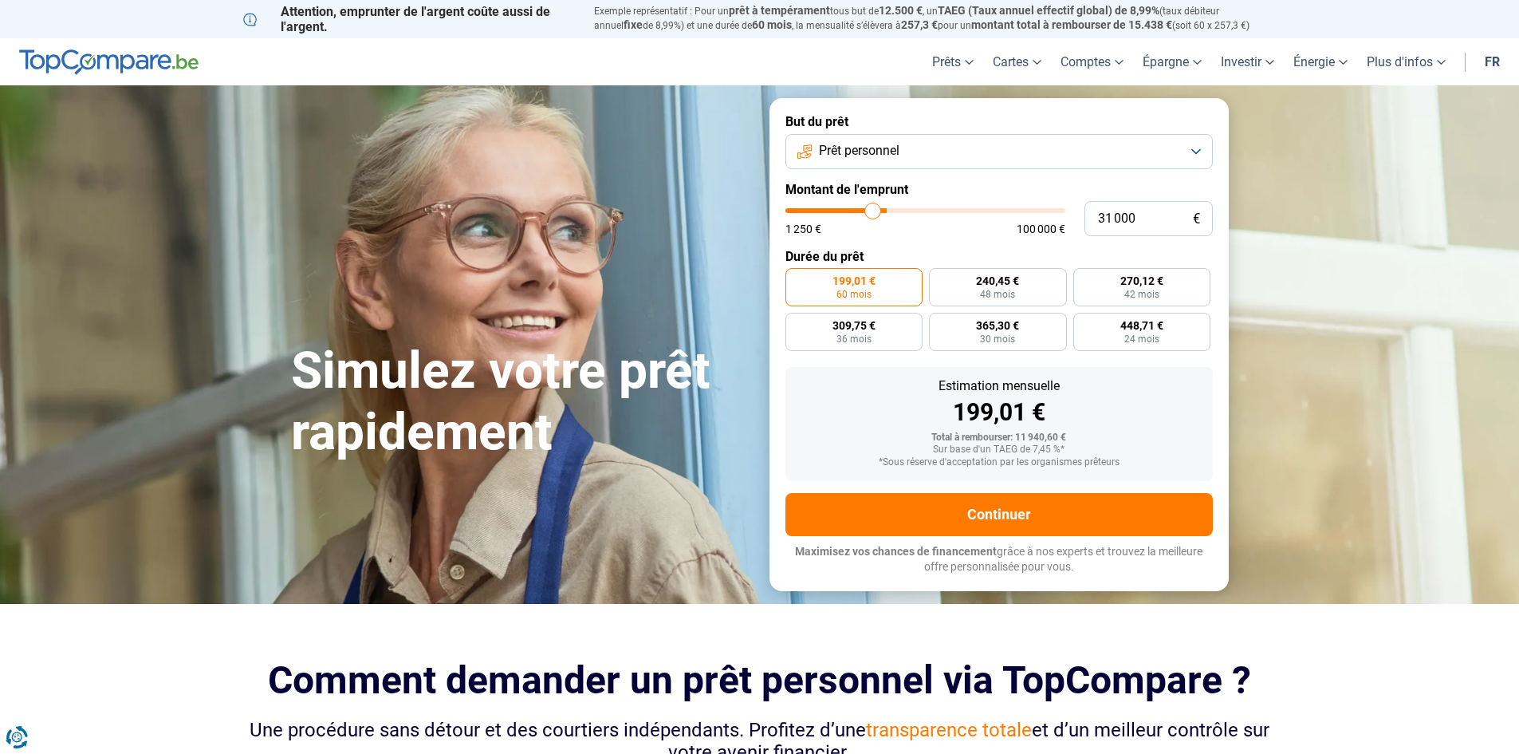
type input "29 750"
type input "29750"
type input "28 000"
type input "28000"
type input "26 750"
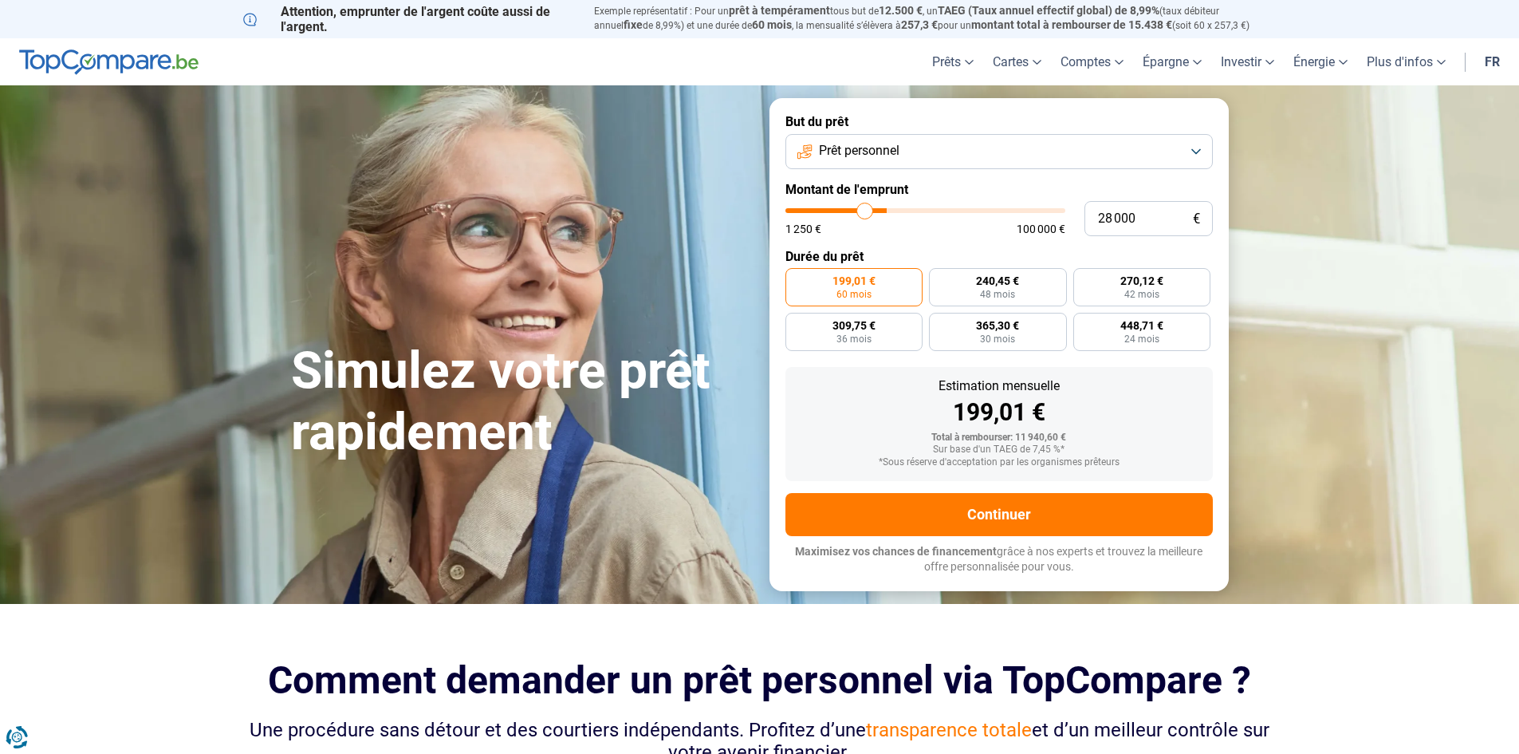
type input "26750"
type input "25 250"
type input "25250"
type input "23 500"
type input "23500"
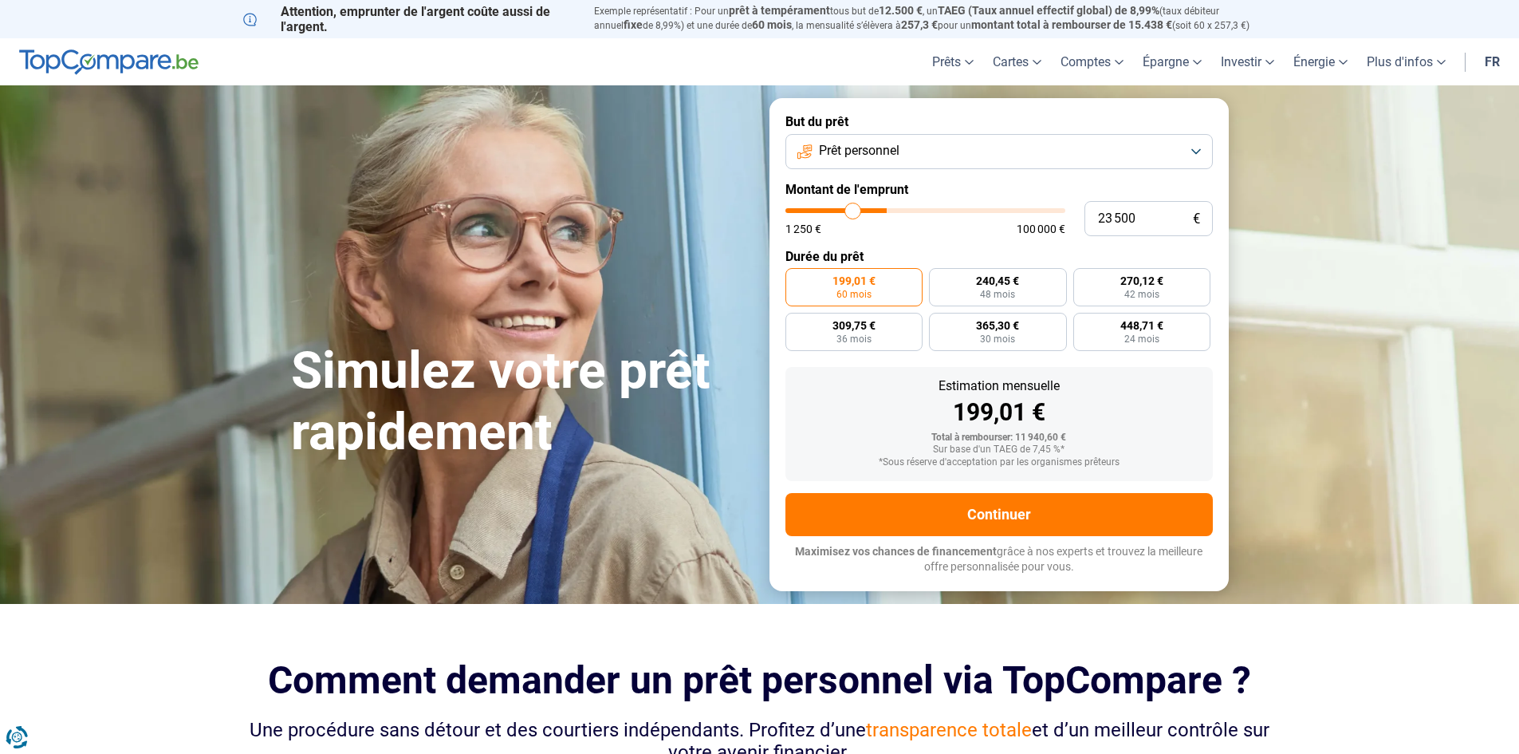
type input "22 000"
type input "22000"
type input "20 500"
type input "20500"
type input "19 000"
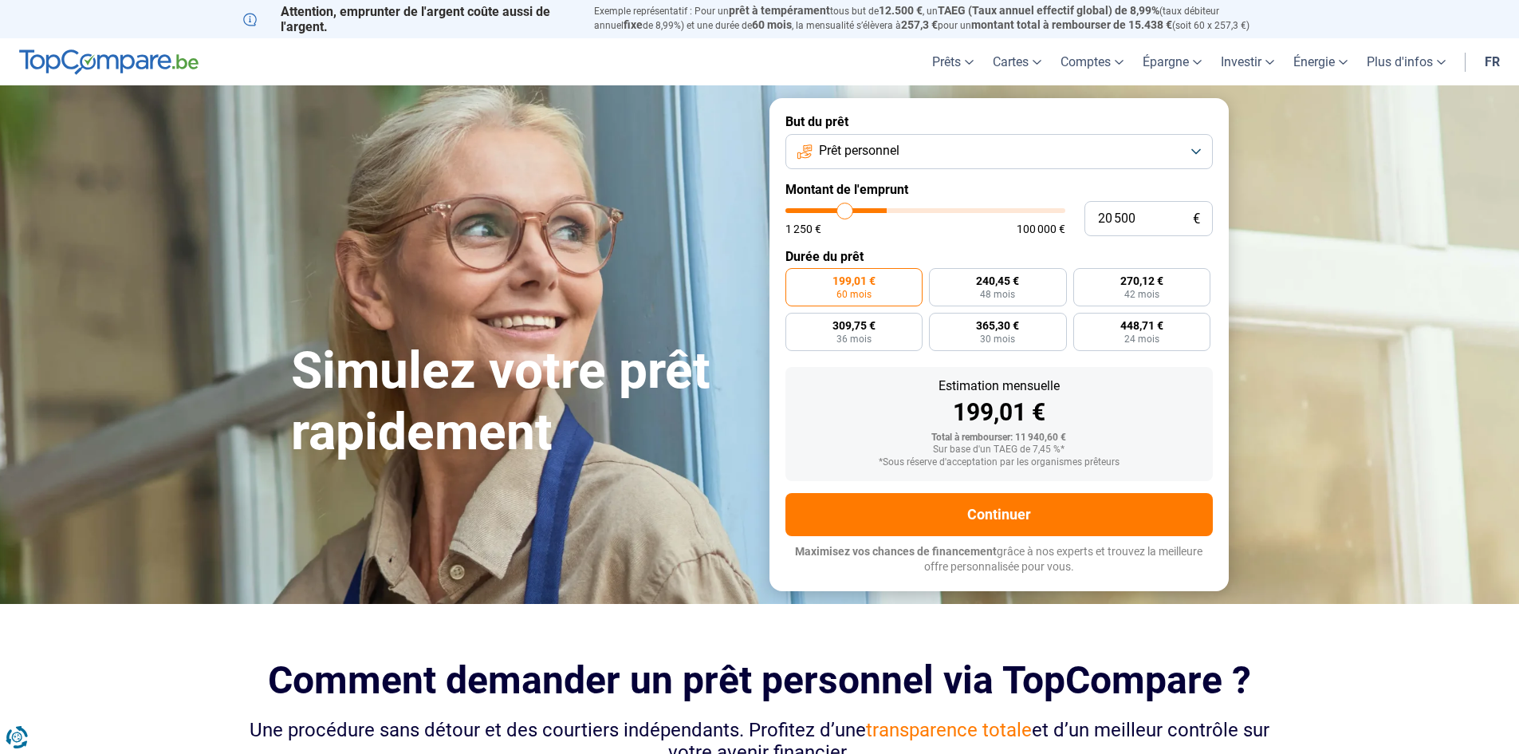
type input "19000"
type input "17 500"
type input "17500"
type input "15 750"
type input "15750"
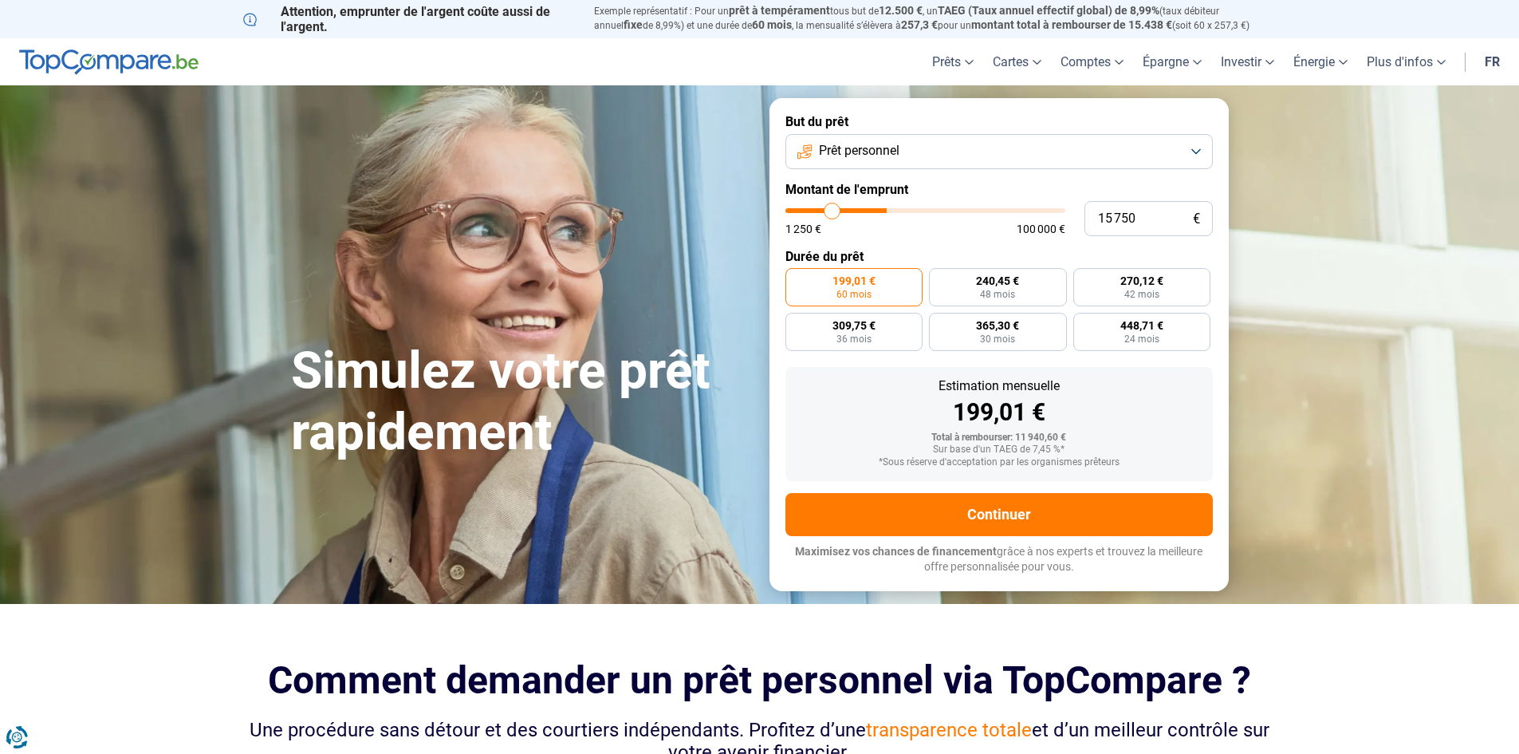
type input "13 500"
type input "13500"
type input "11 750"
type input "11750"
type input "10 250"
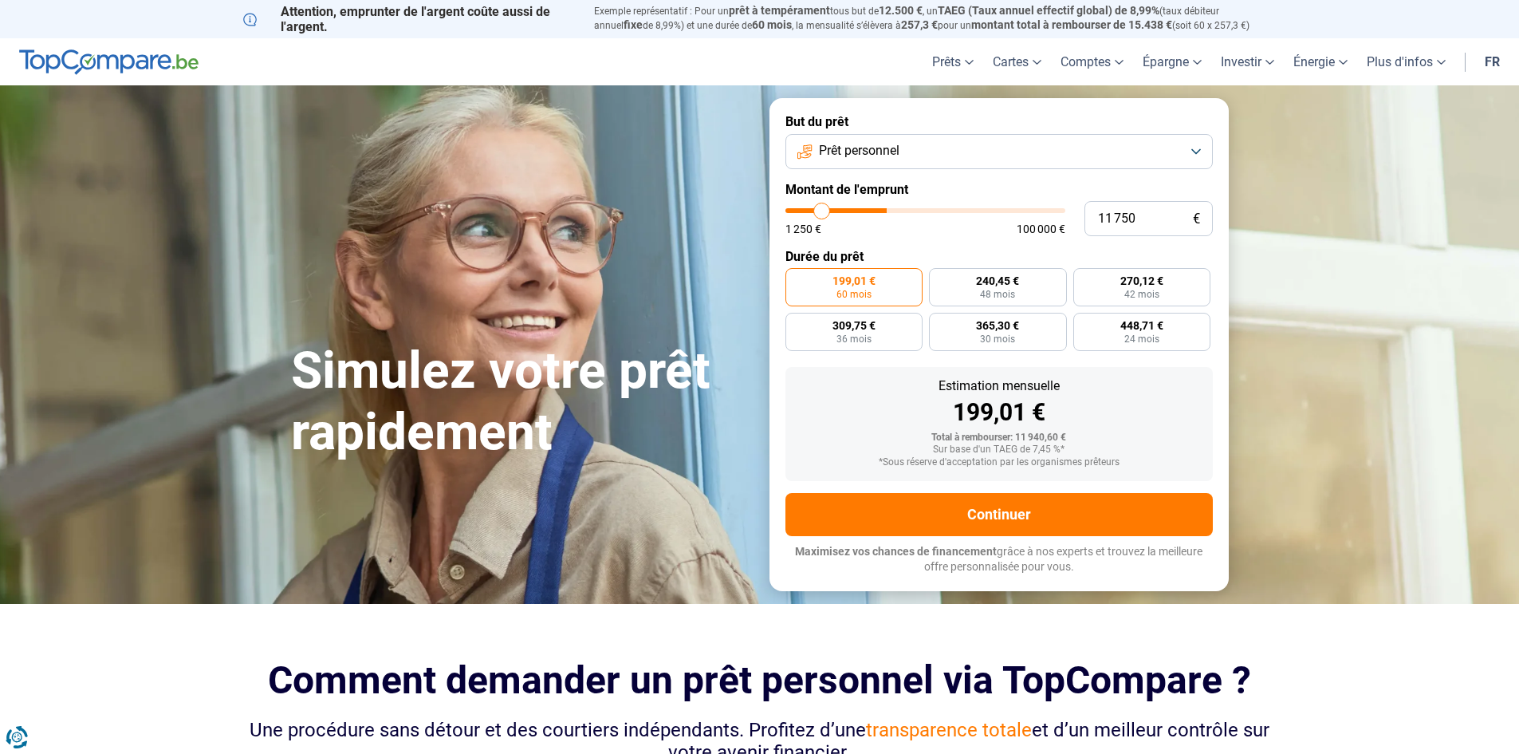
type input "10250"
type input "9 000"
type input "9000"
type input "7 500"
type input "7500"
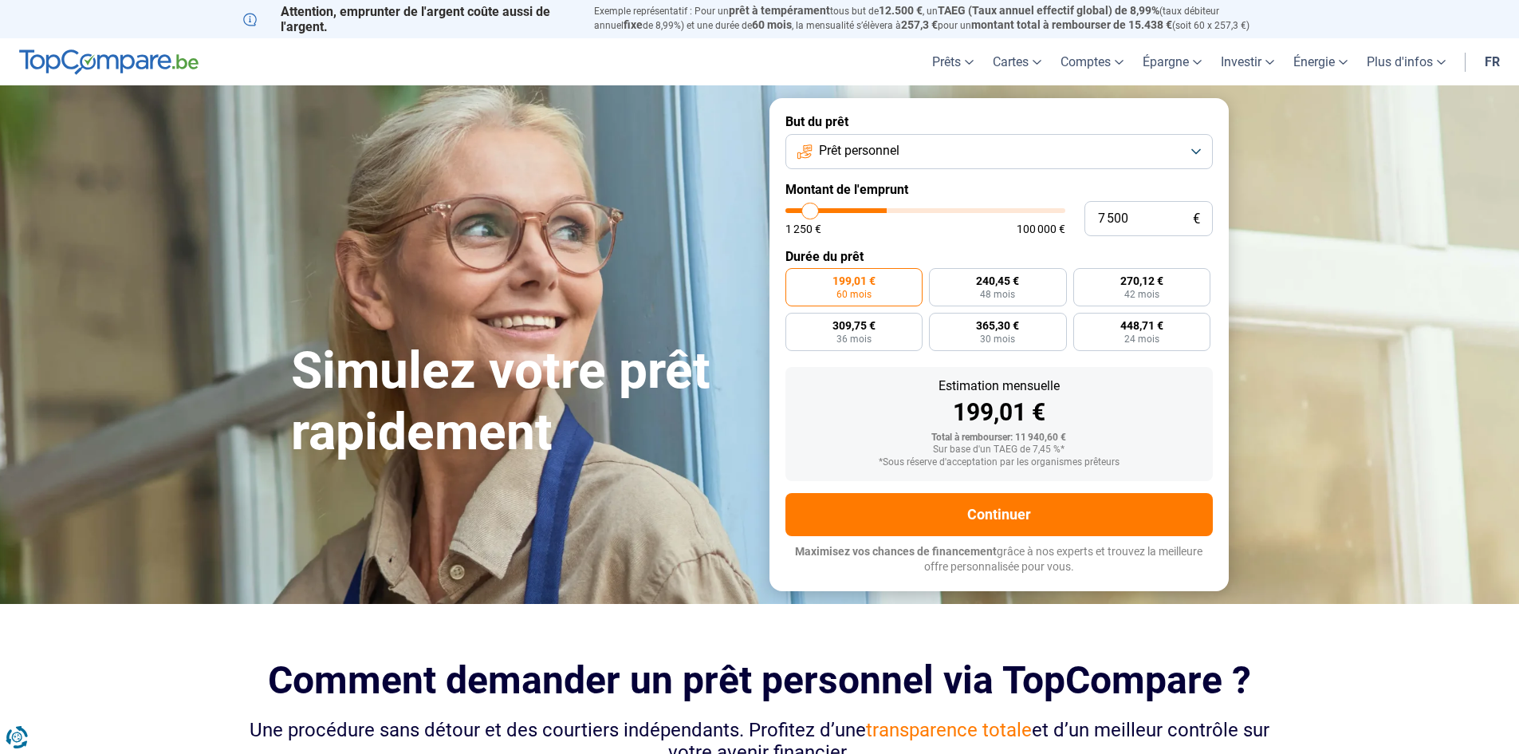
type input "6 500"
type input "6500"
type input "5 000"
type input "5000"
type input "4 000"
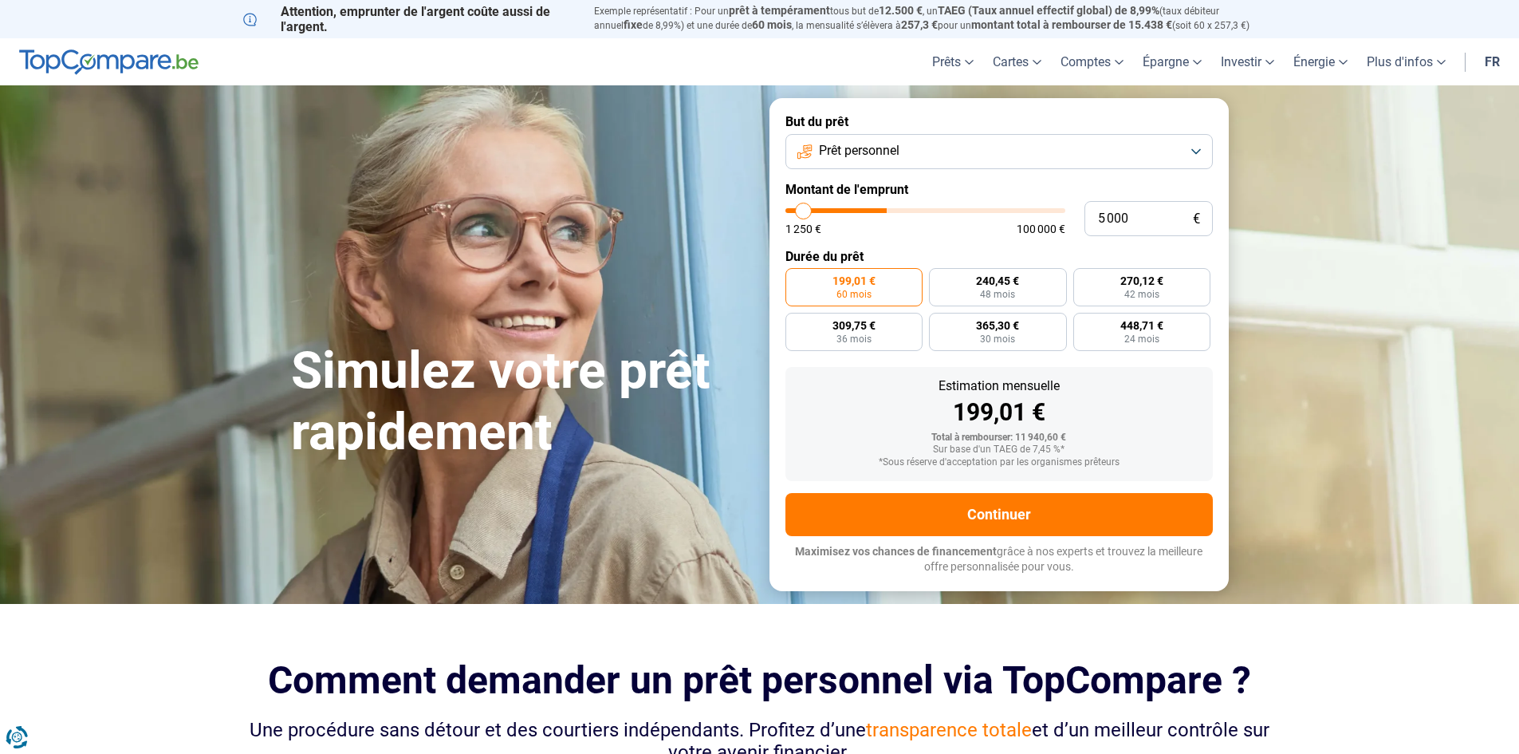
type input "4000"
type input "3 000"
type input "3000"
type input "2 250"
type input "2250"
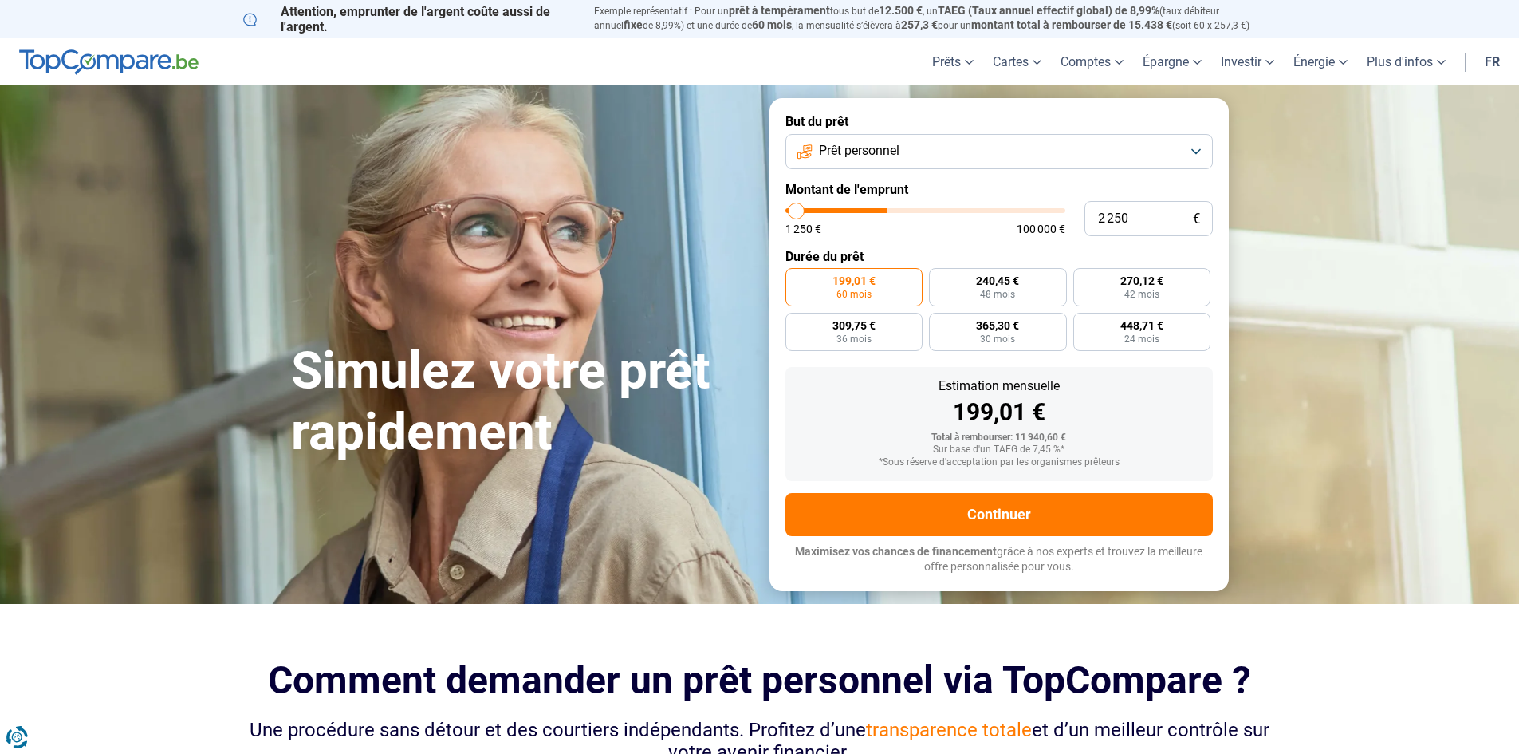
type input "1 250"
type input "1250"
type input "1 500"
type input "1500"
type input "2 000"
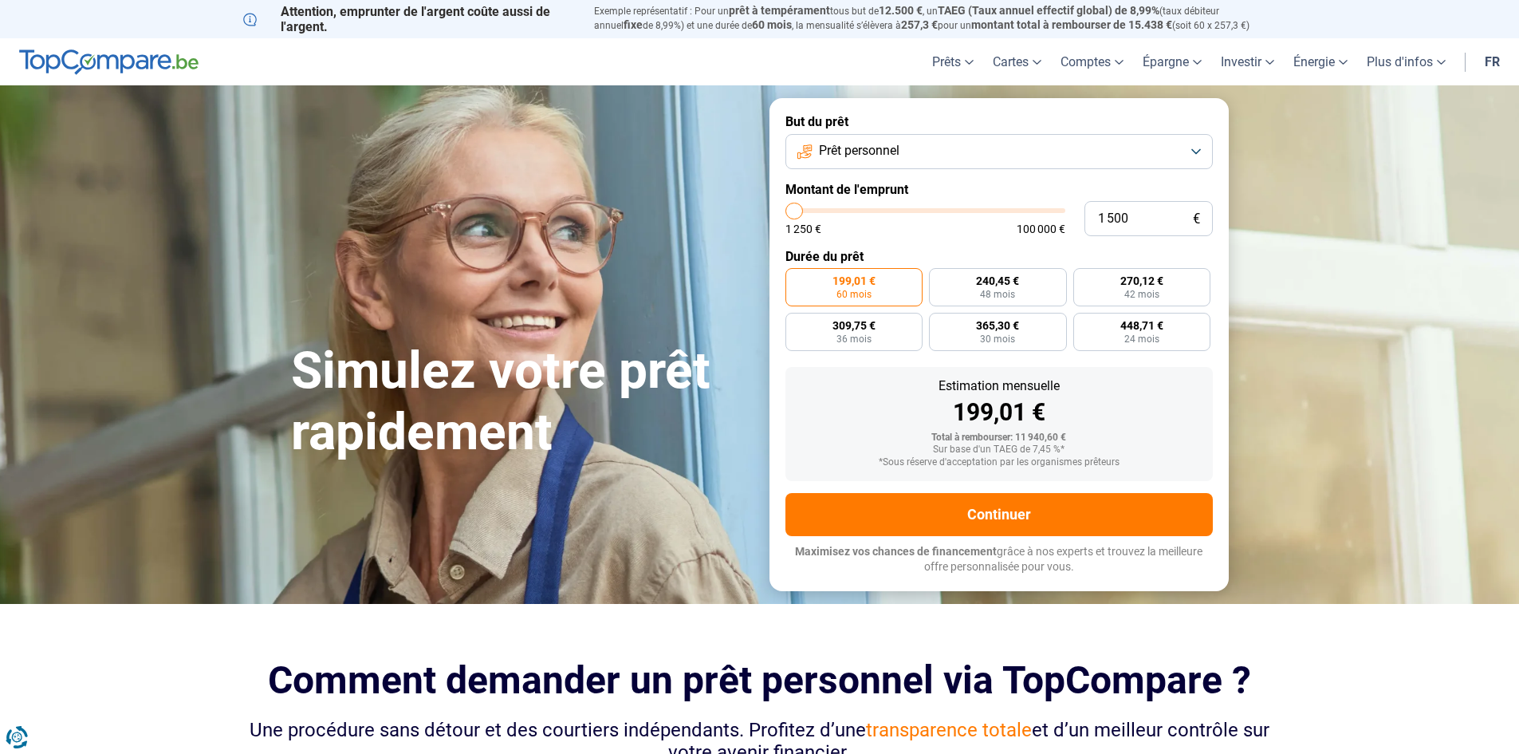
type input "2000"
type input "2 250"
type input "2250"
type input "2 500"
type input "2500"
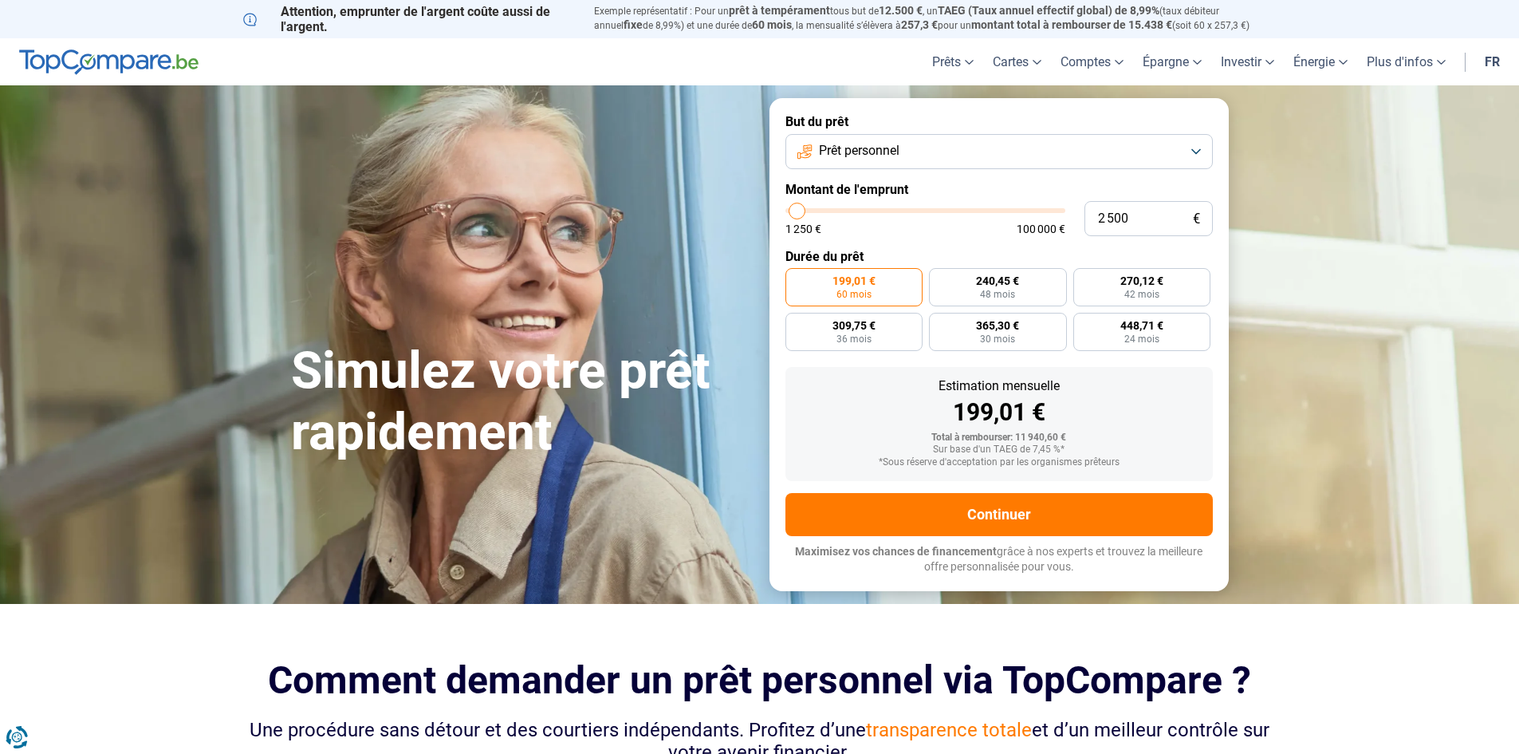
type input "2 750"
type input "2750"
type input "3 000"
type input "3000"
type input "3 500"
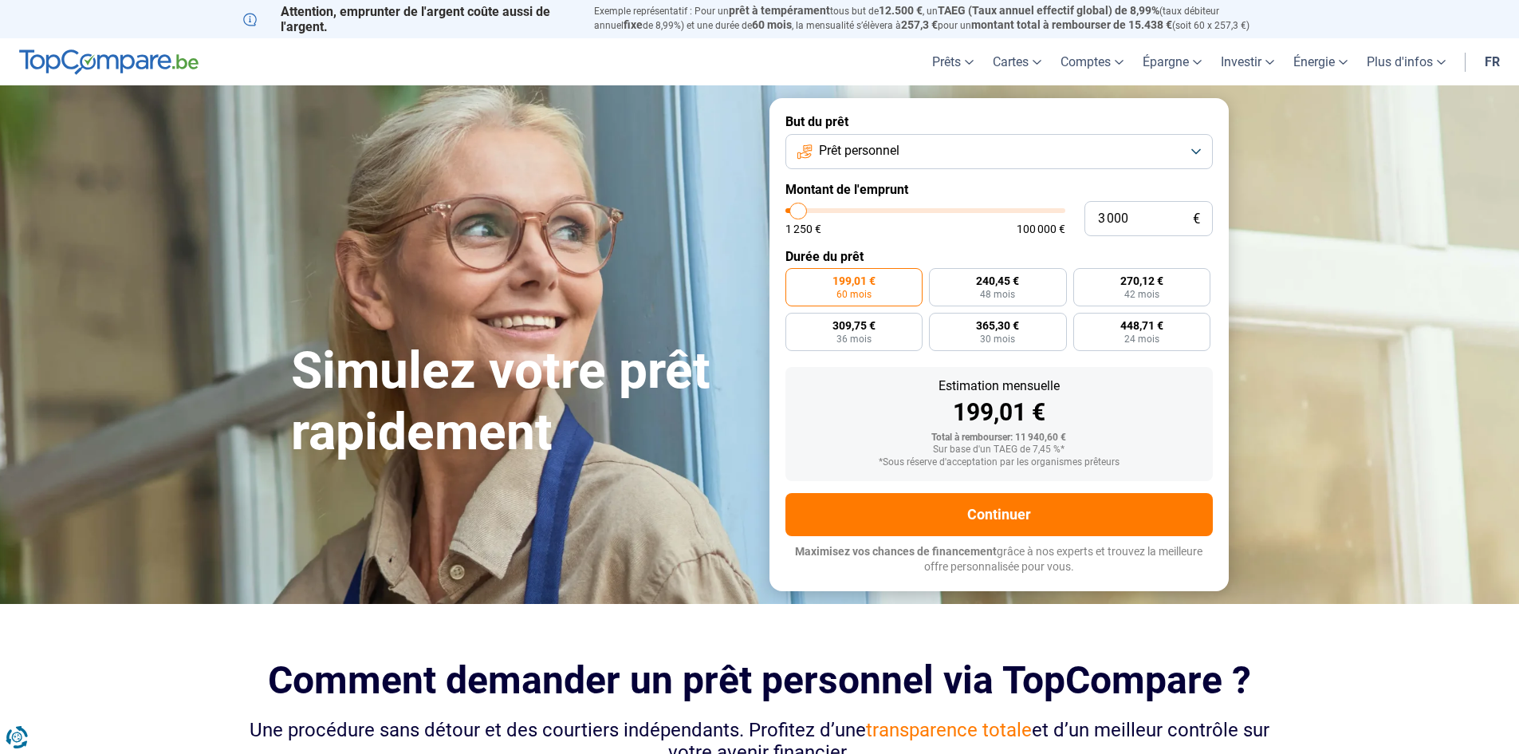
type input "3500"
type input "3 750"
type input "3750"
type input "4 000"
type input "4000"
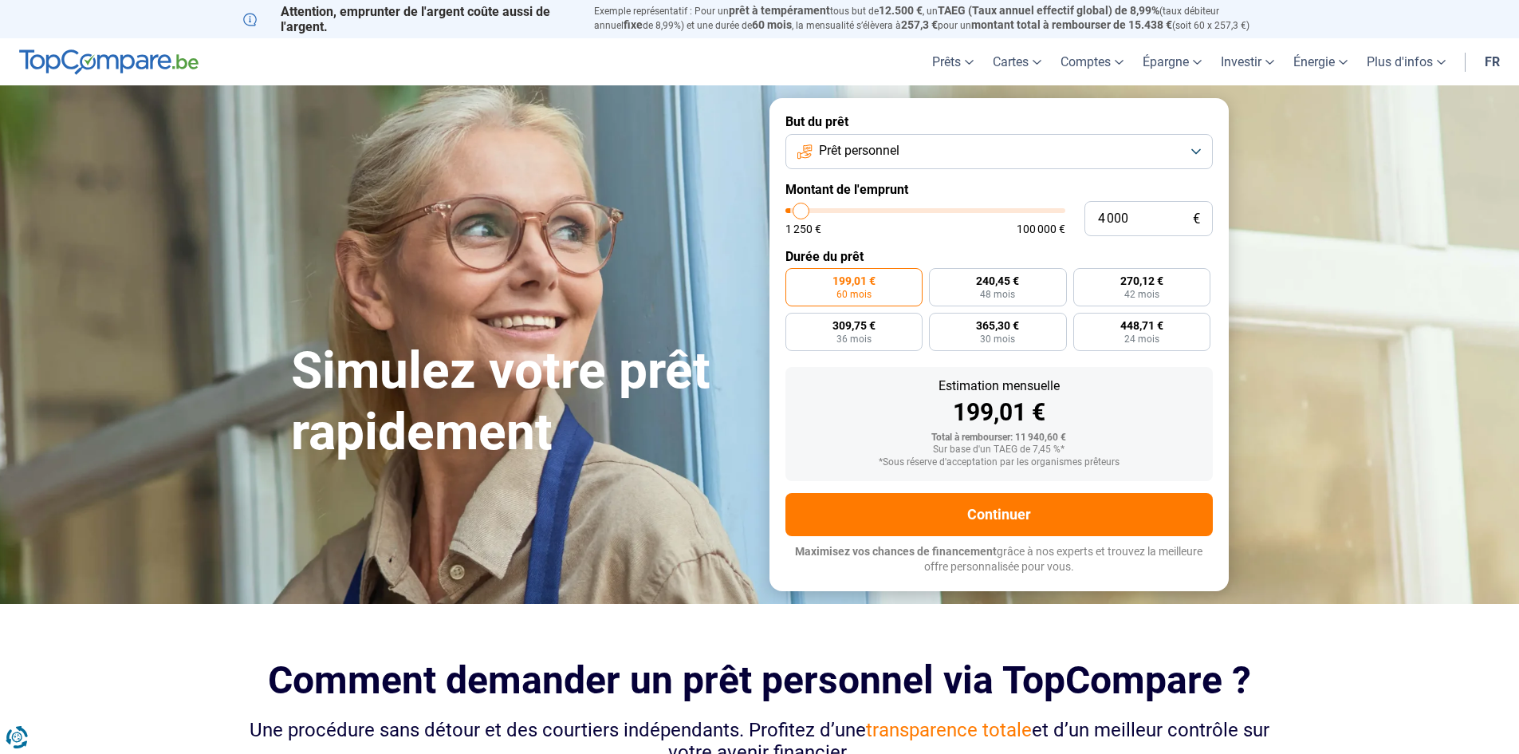
type input "4 250"
type input "4250"
type input "4 500"
type input "4500"
type input "5 000"
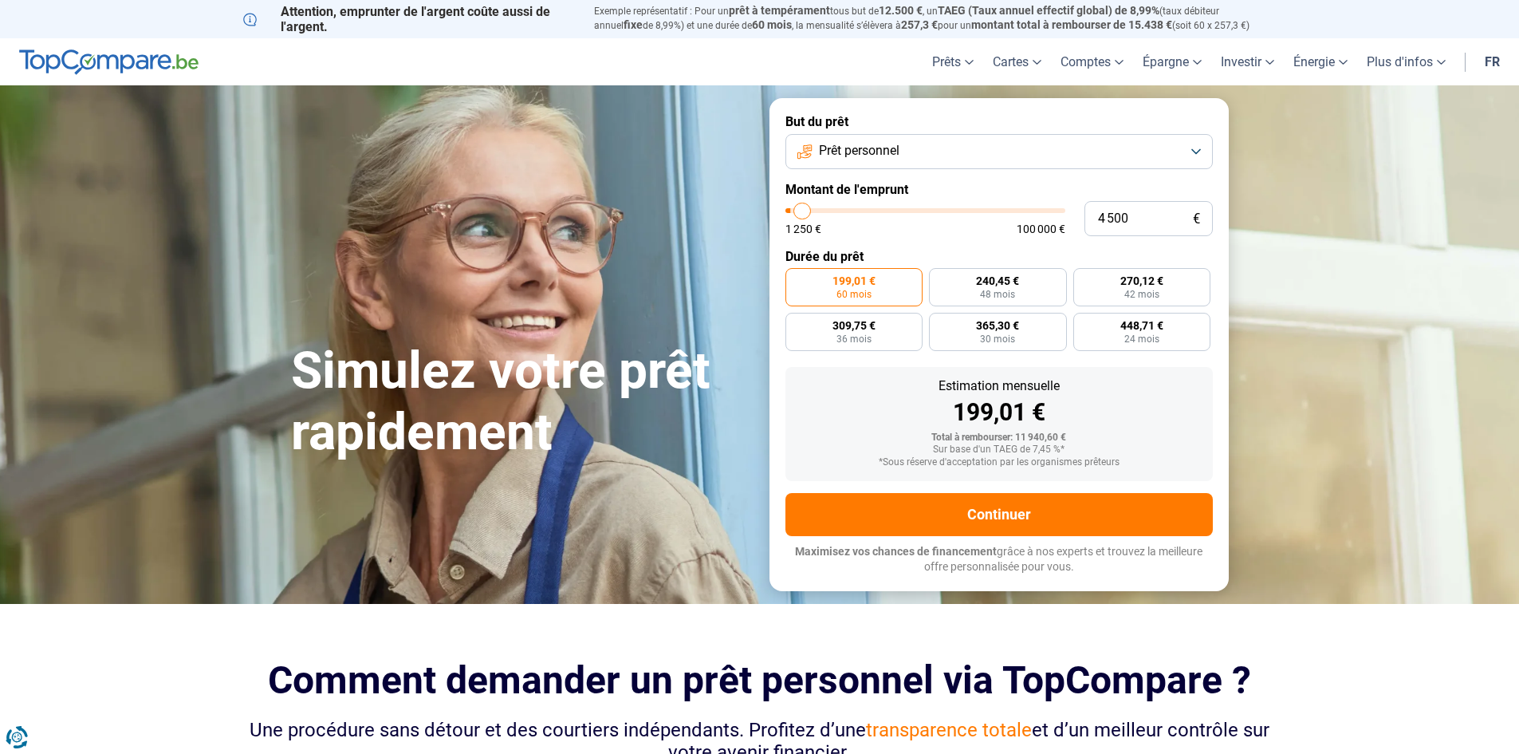
type input "5000"
type input "5 250"
type input "5250"
type input "5 500"
type input "5500"
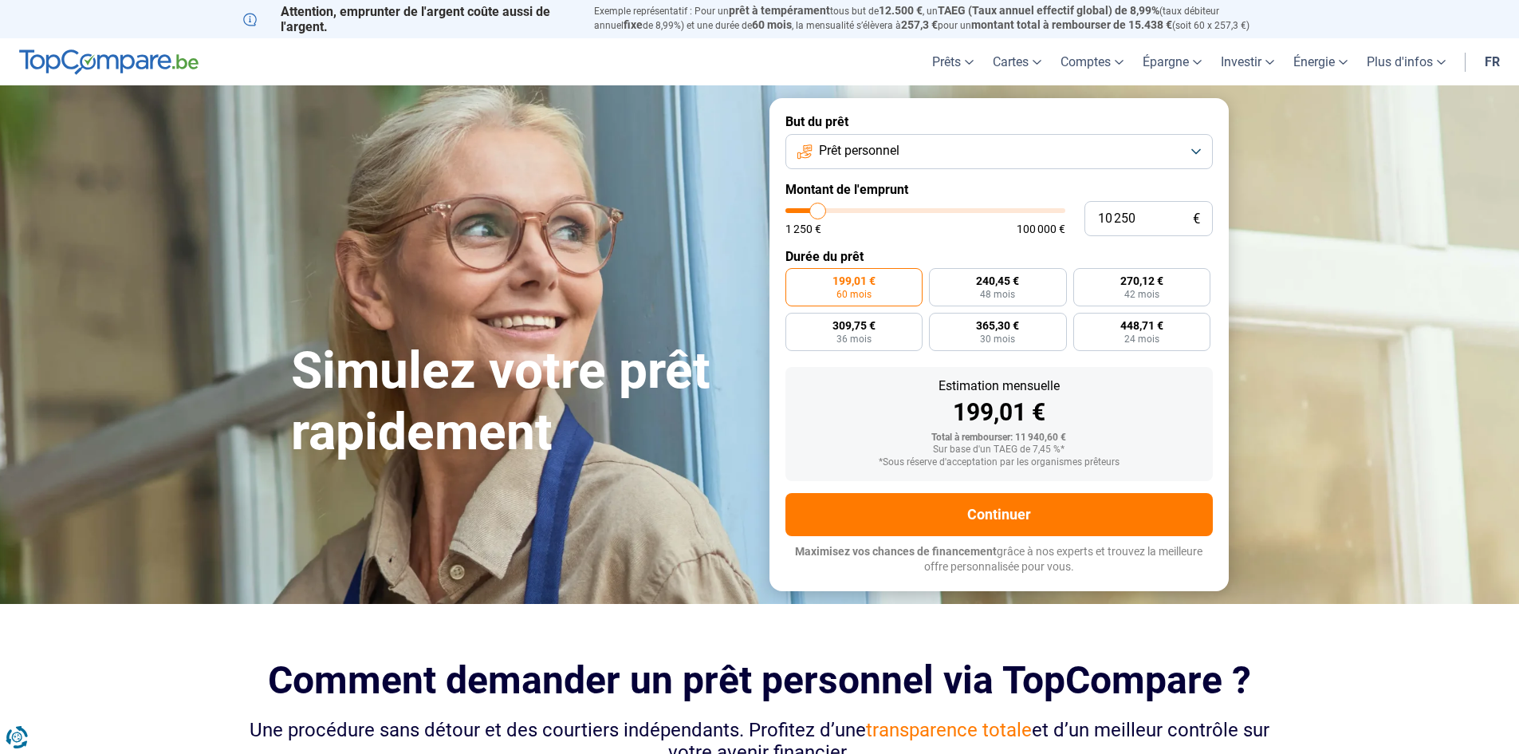
drag, startPoint x: 838, startPoint y: 214, endPoint x: 818, endPoint y: 221, distance: 21.2
click at [818, 213] on input "range" at bounding box center [925, 210] width 280 height 5
drag, startPoint x: 1159, startPoint y: 214, endPoint x: 1114, endPoint y: 219, distance: 45.0
click at [1114, 219] on input "10 250" at bounding box center [1149, 218] width 128 height 35
click at [1120, 192] on label "Montant de l'emprunt" at bounding box center [998, 189] width 427 height 15
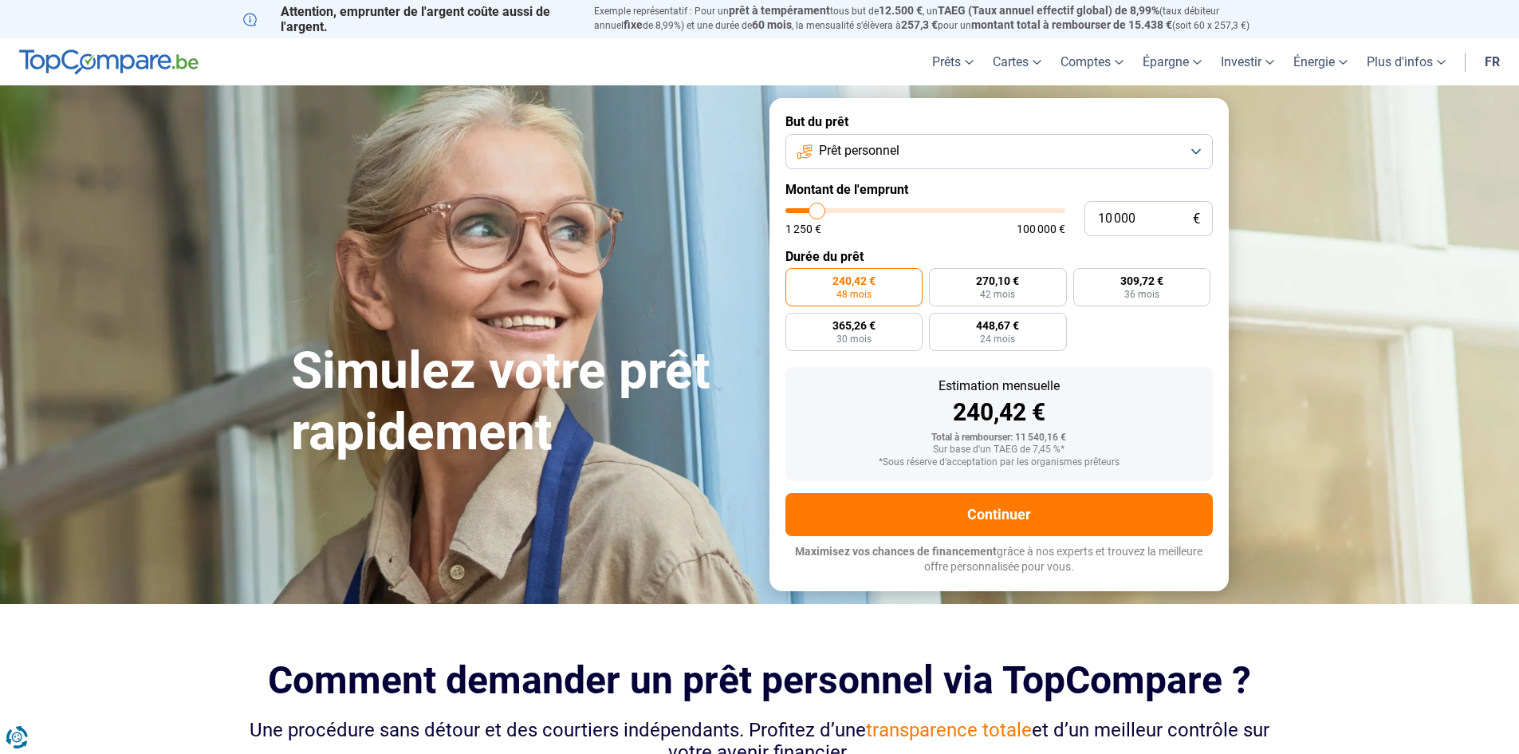
click at [1017, 153] on button "Prêt personnel" at bounding box center [998, 151] width 427 height 35
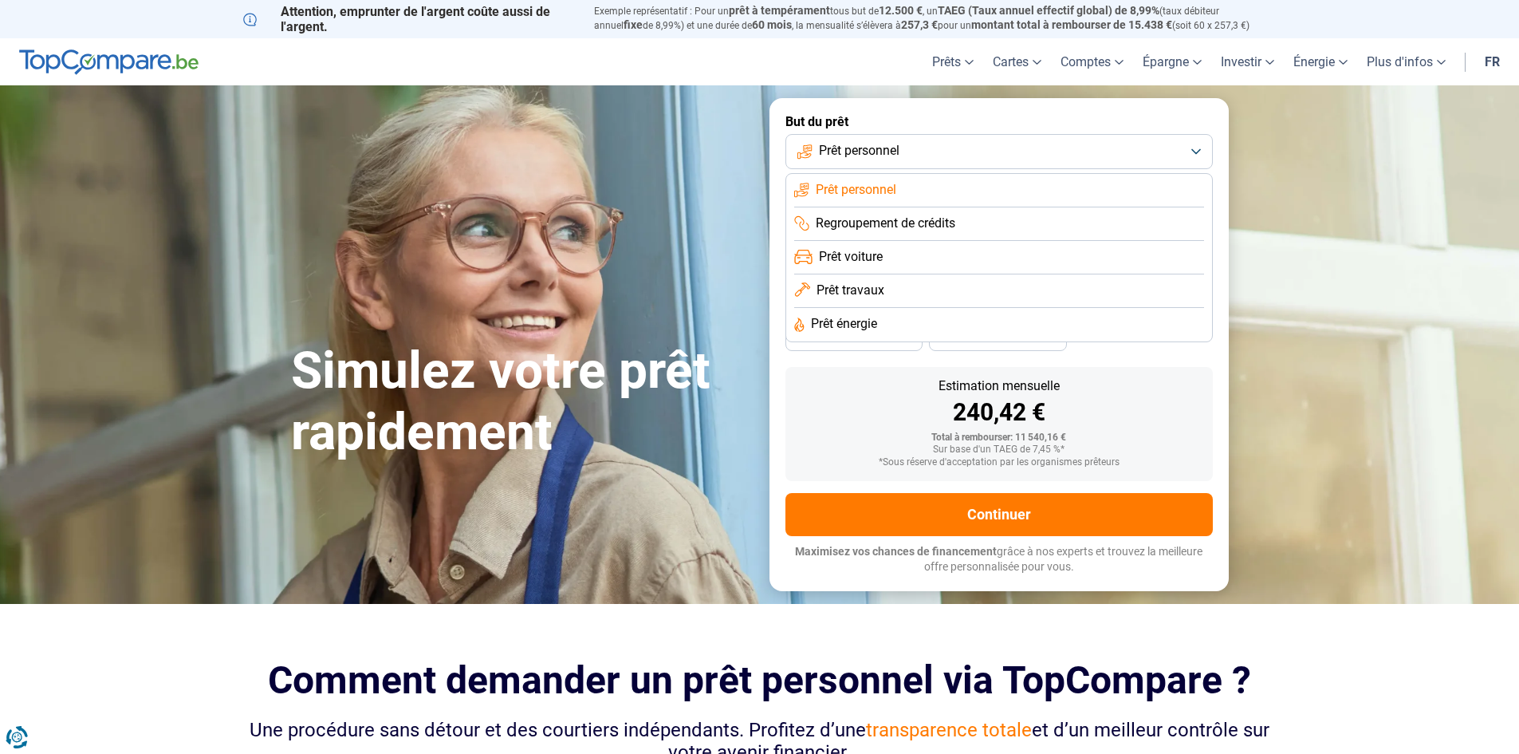
click at [908, 321] on li "Prêt énergie" at bounding box center [999, 324] width 410 height 33
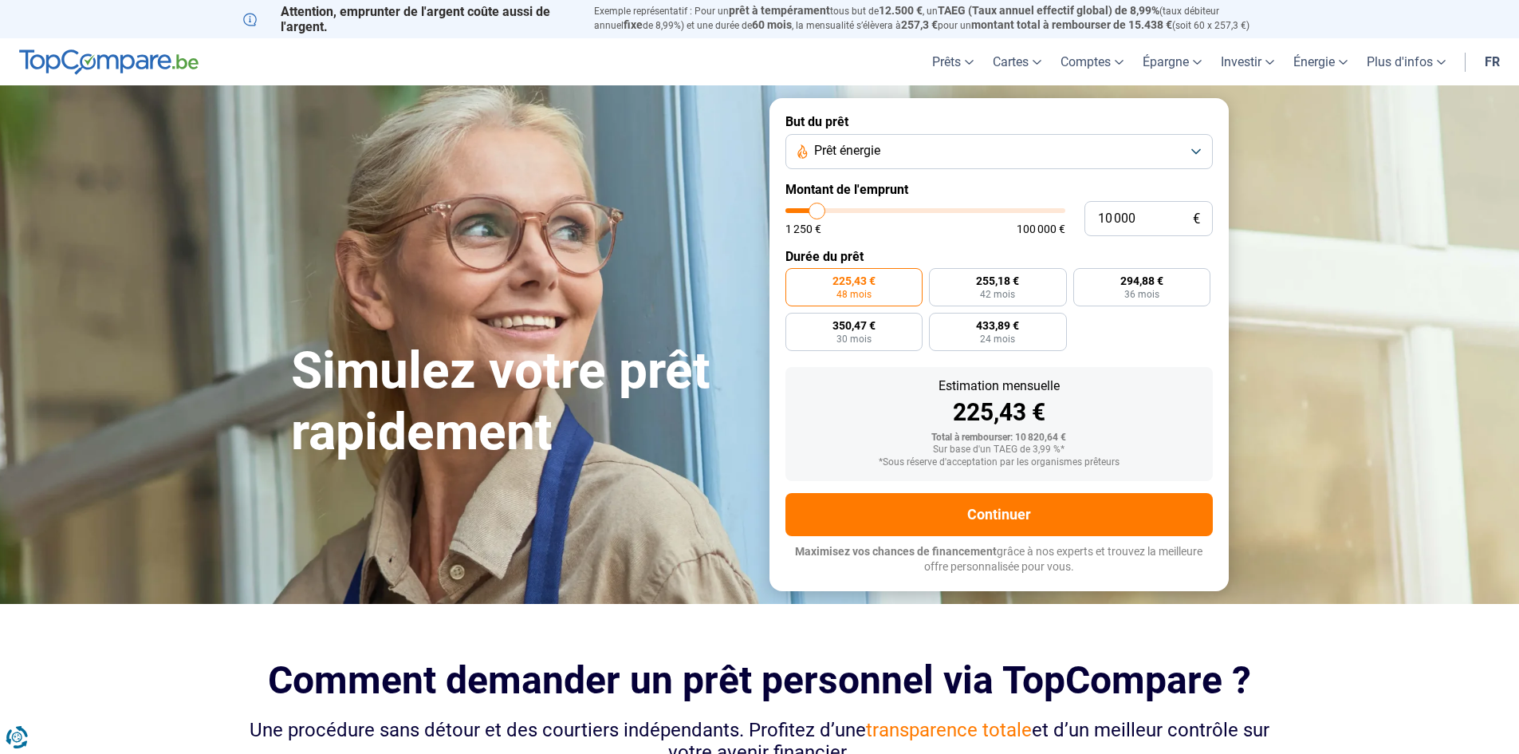
click at [1041, 151] on button "Prêt énergie" at bounding box center [998, 151] width 427 height 35
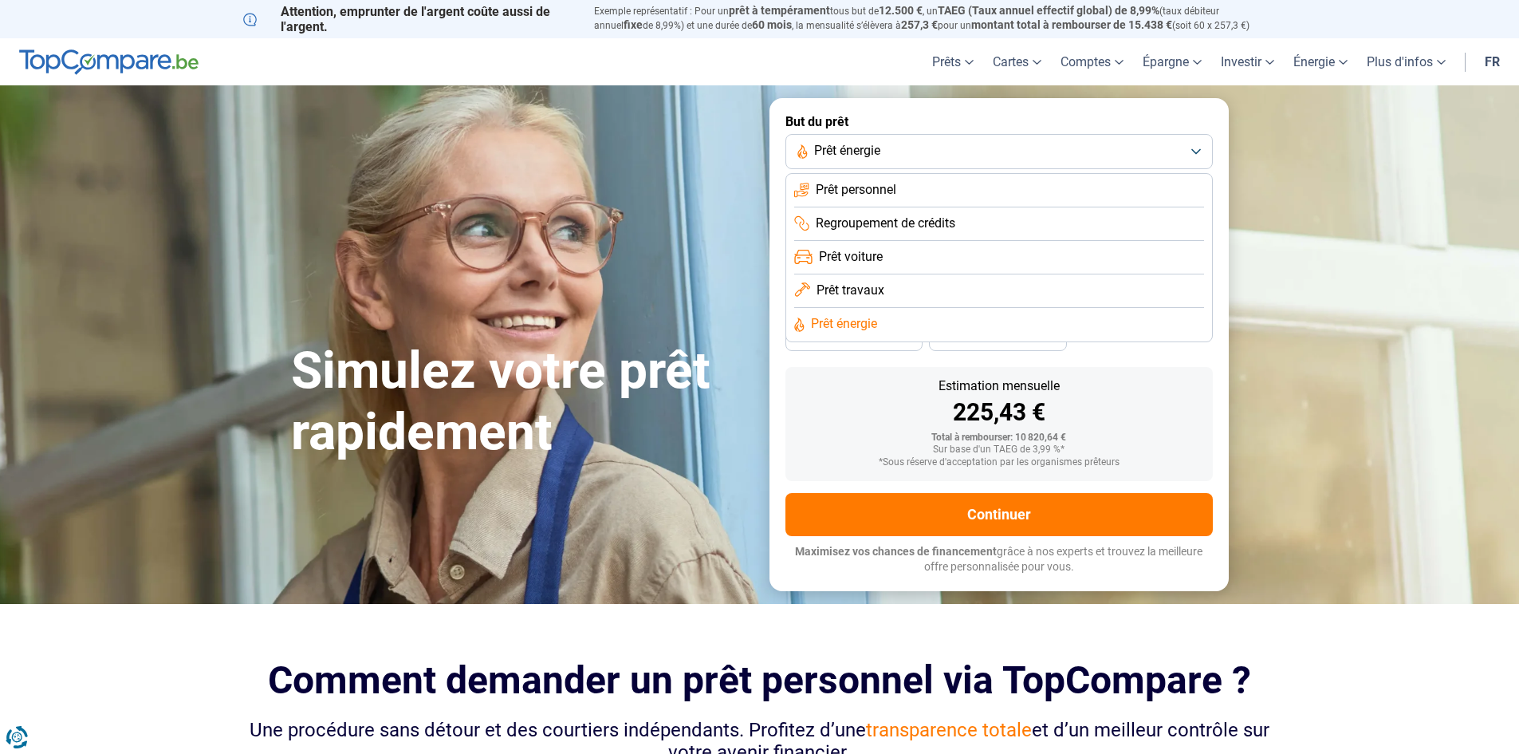
click at [948, 283] on li "Prêt travaux" at bounding box center [999, 290] width 410 height 33
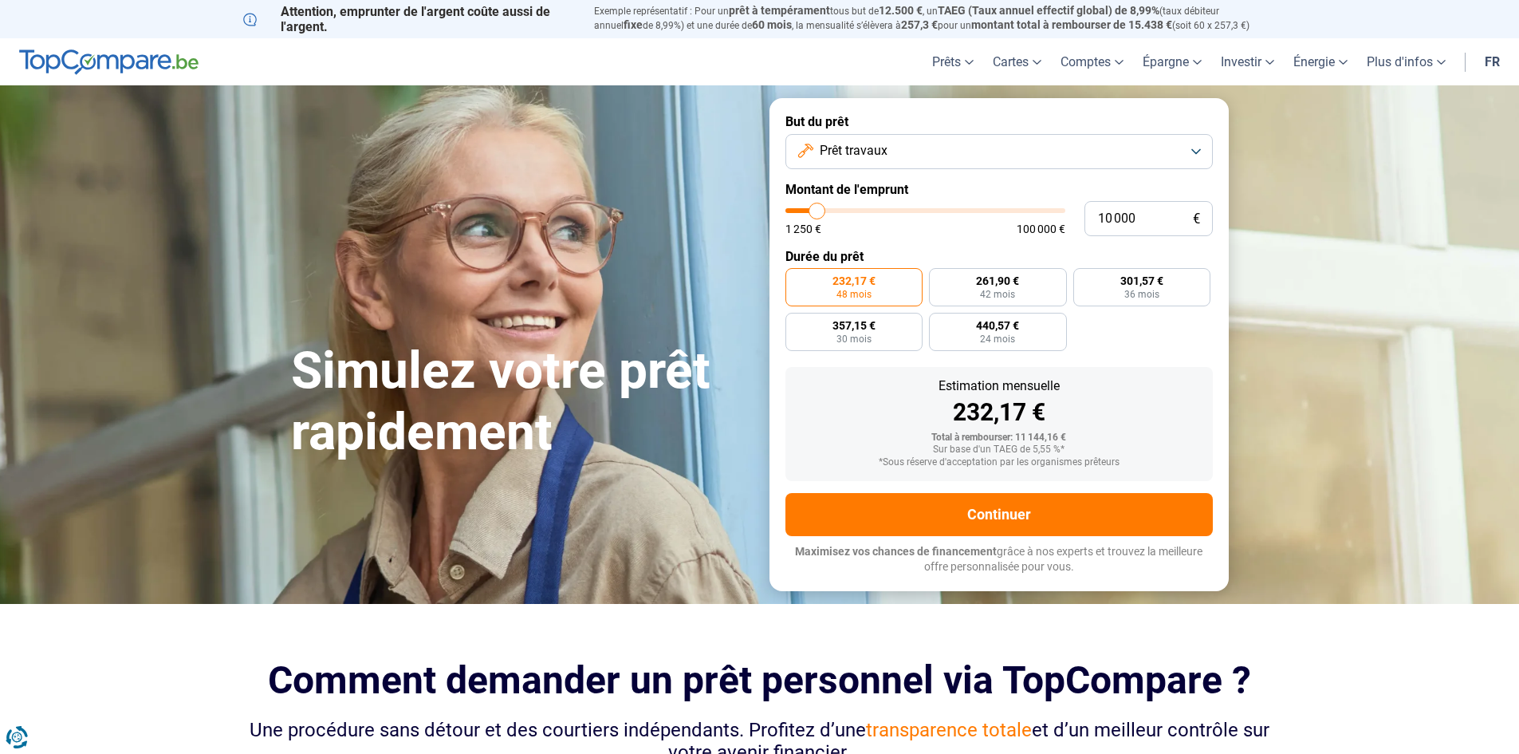
click at [969, 150] on button "Prêt travaux" at bounding box center [998, 151] width 427 height 35
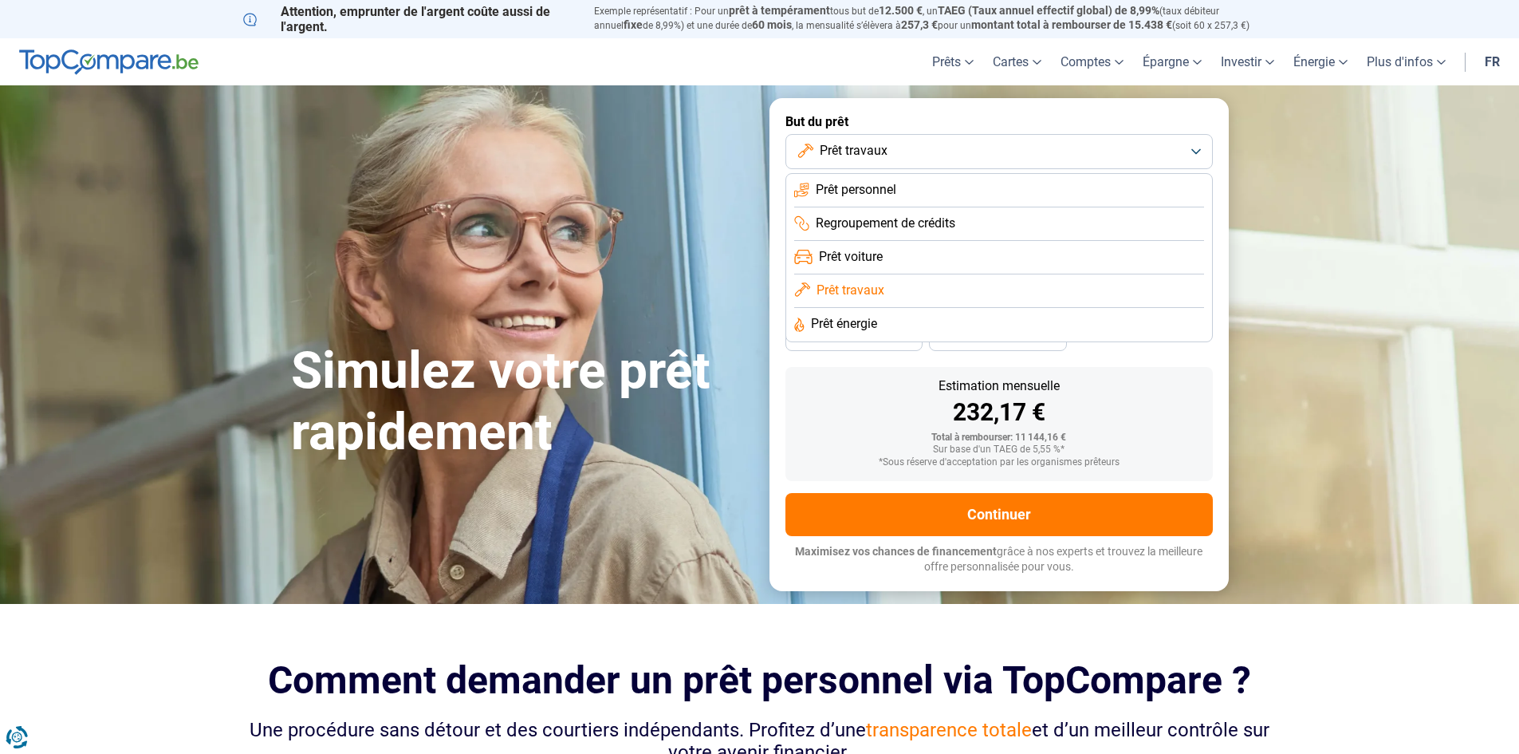
click at [949, 322] on li "Prêt énergie" at bounding box center [999, 324] width 410 height 33
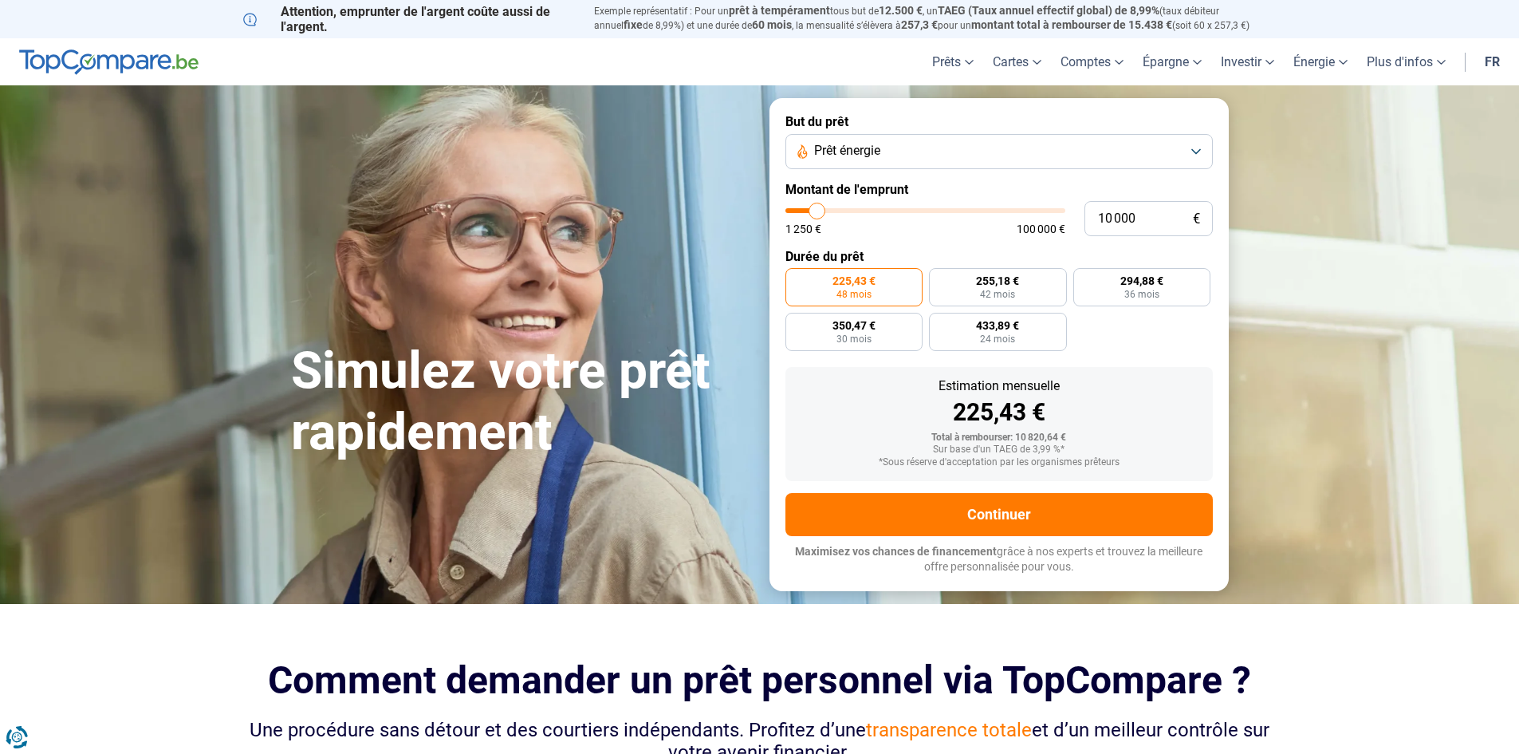
click at [1001, 145] on button "Prêt énergie" at bounding box center [998, 151] width 427 height 35
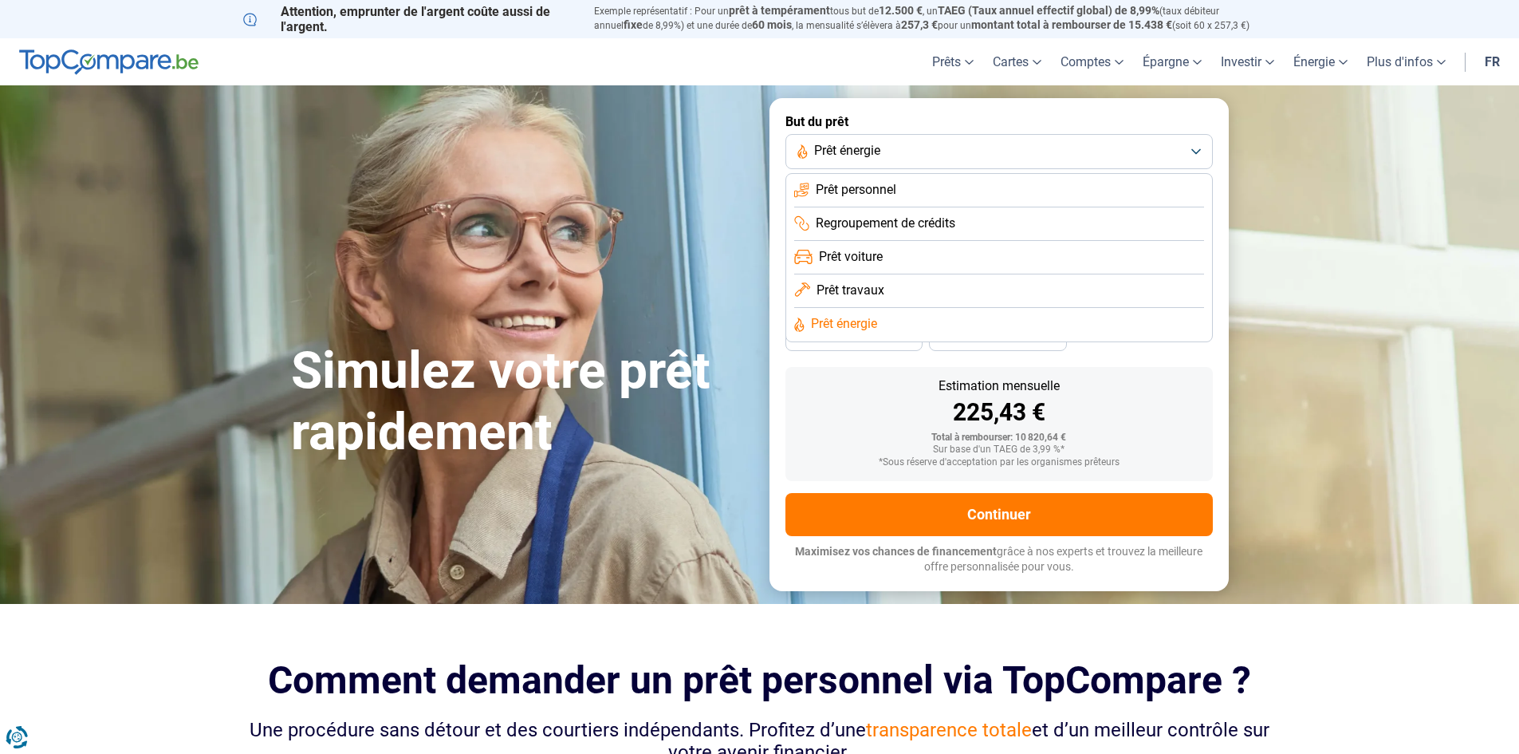
click at [935, 293] on li "Prêt travaux" at bounding box center [999, 290] width 410 height 33
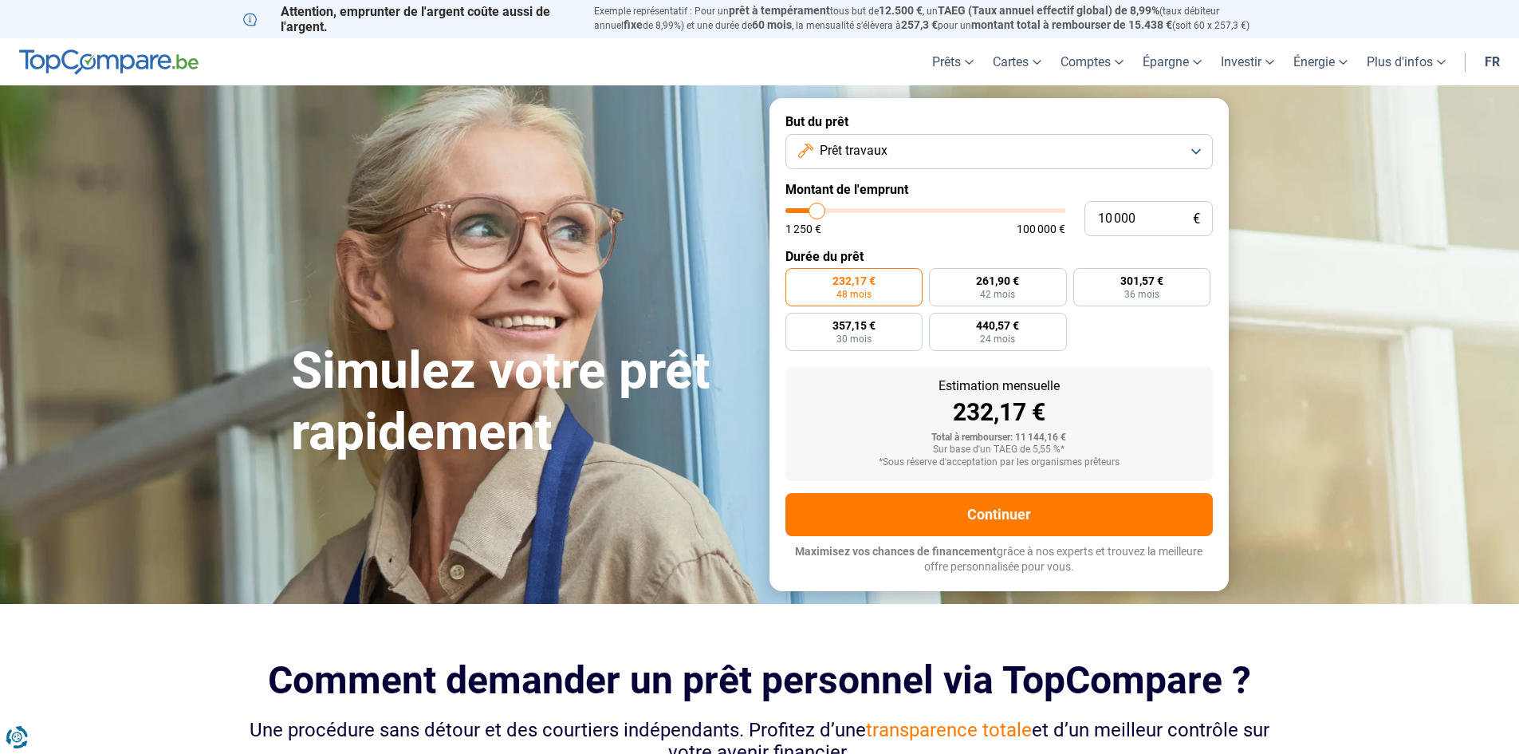
click at [866, 293] on span "48 mois" at bounding box center [854, 294] width 35 height 10
click at [796, 278] on input "232,17 € 48 mois" at bounding box center [790, 273] width 10 height 10
click at [1201, 153] on button "Prêt travaux" at bounding box center [998, 151] width 427 height 35
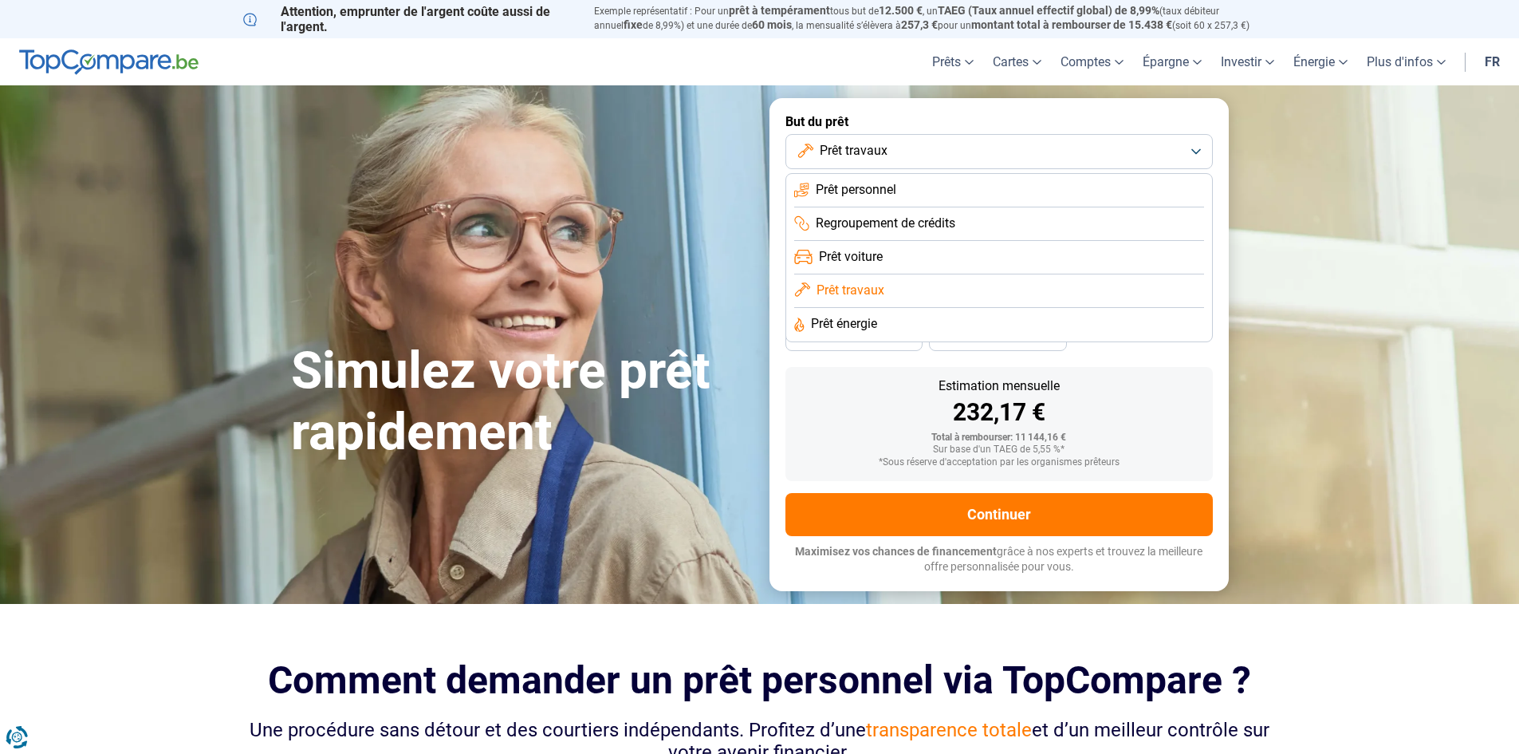
click at [1201, 153] on button "Prêt travaux" at bounding box center [998, 151] width 427 height 35
